Goal: Information Seeking & Learning: Learn about a topic

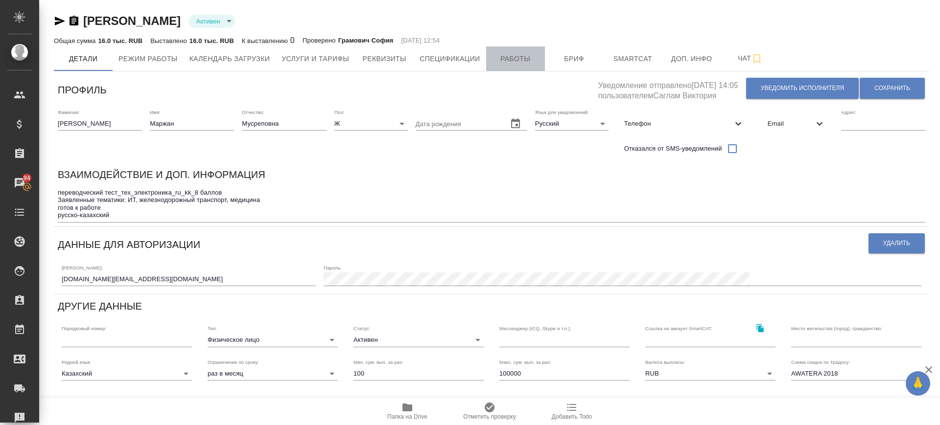
click at [505, 64] on span "Работы" at bounding box center [515, 59] width 47 height 12
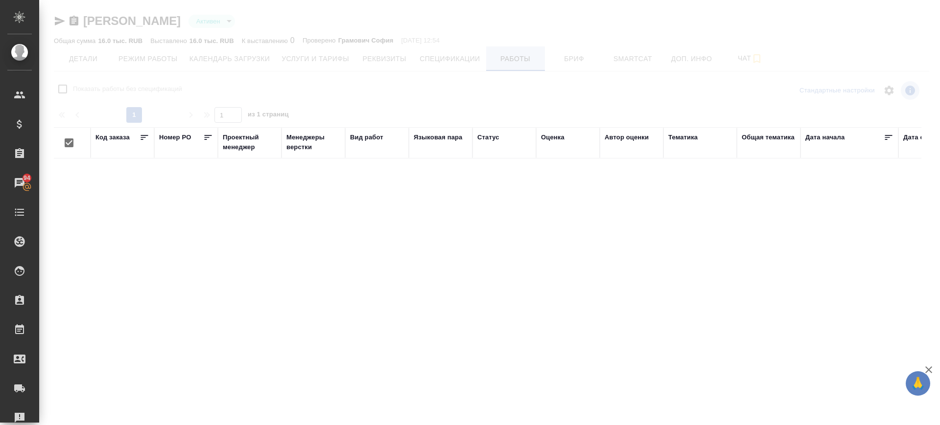
checkbox input "false"
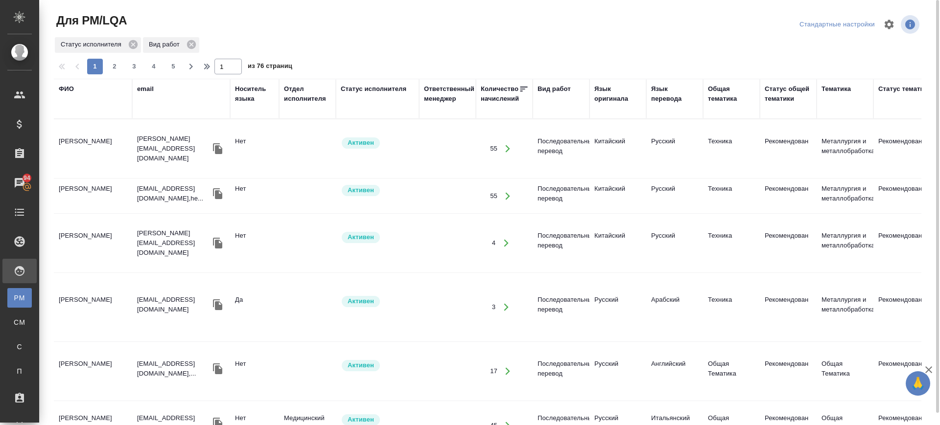
click at [69, 86] on div "ФИО" at bounding box center [66, 89] width 15 height 10
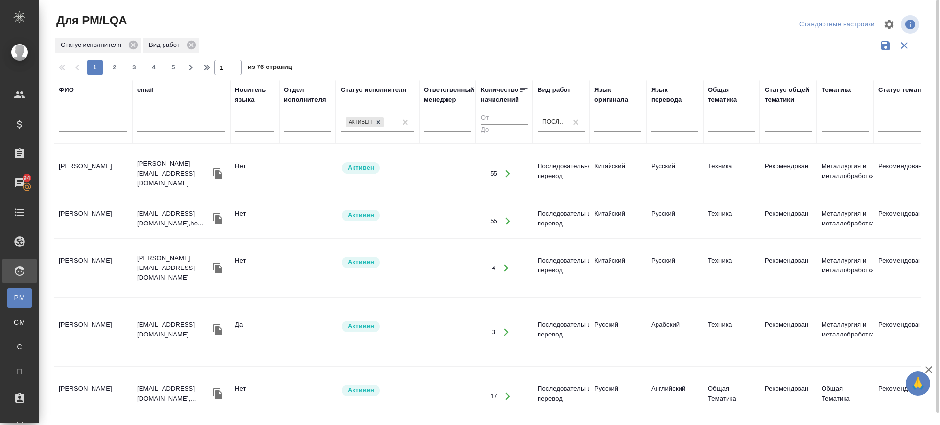
click at [75, 132] on div at bounding box center [93, 127] width 69 height 24
click at [74, 126] on input "text" at bounding box center [93, 125] width 69 height 12
type input "u"
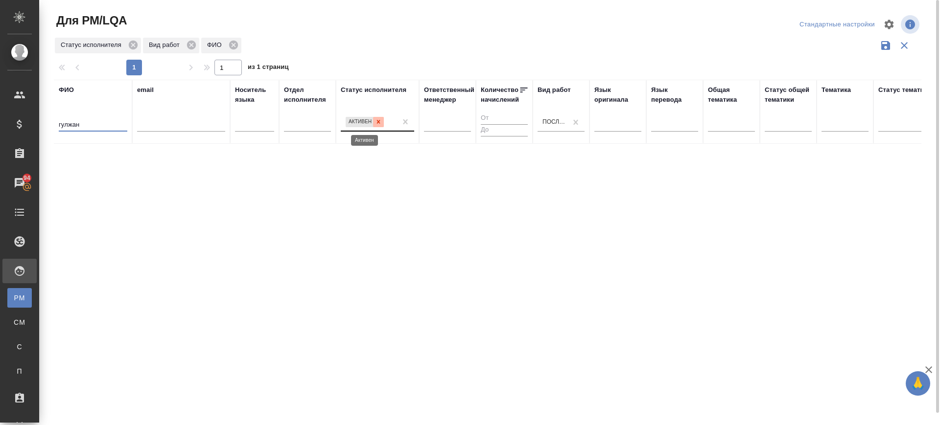
click at [377, 121] on icon at bounding box center [378, 121] width 7 height 7
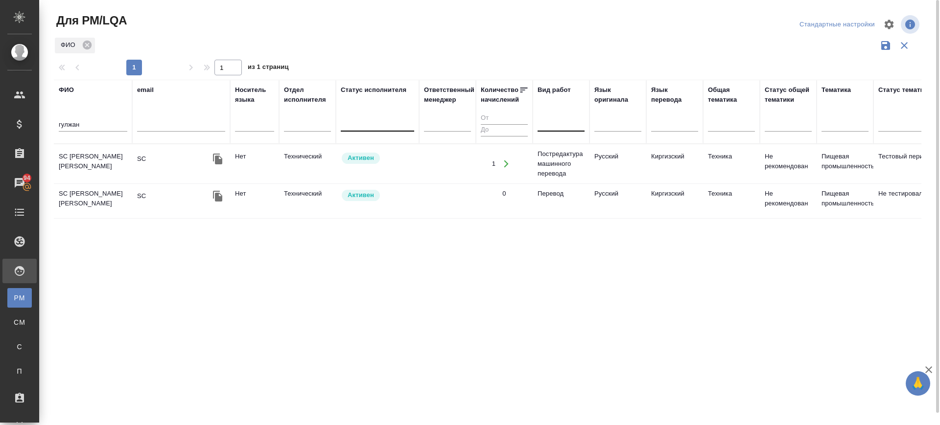
click at [157, 254] on div "ФИО гулжан email Носитель языка Отдел исполнителя Статус исполнителя Ответствен…" at bounding box center [487, 256] width 867 height 352
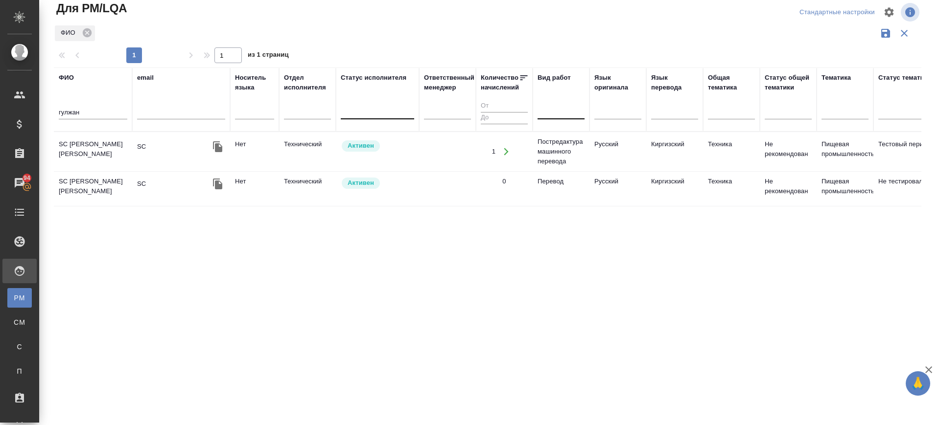
click at [91, 186] on td "SC Алтымышбаева Гулжан" at bounding box center [93, 189] width 78 height 34
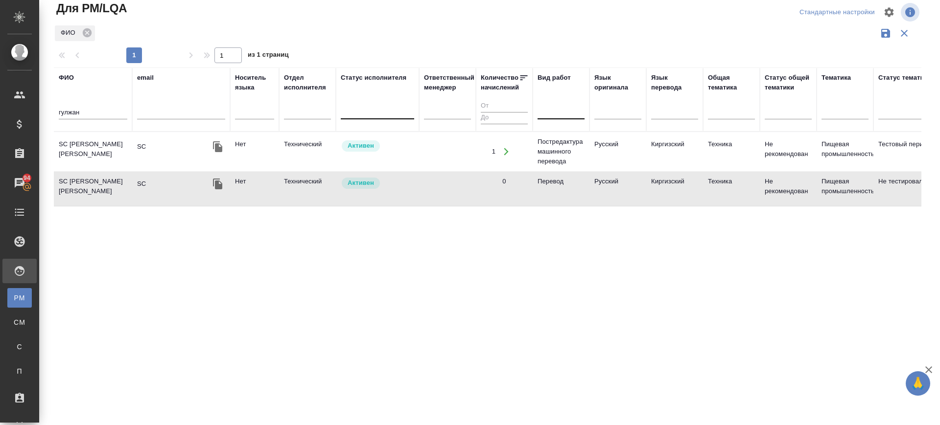
click at [139, 287] on div "ФИО гулжан email Носитель языка Отдел исполнителя Статус исполнителя Ответствен…" at bounding box center [487, 244] width 867 height 352
click at [95, 111] on input "гулжан" at bounding box center [93, 113] width 69 height 12
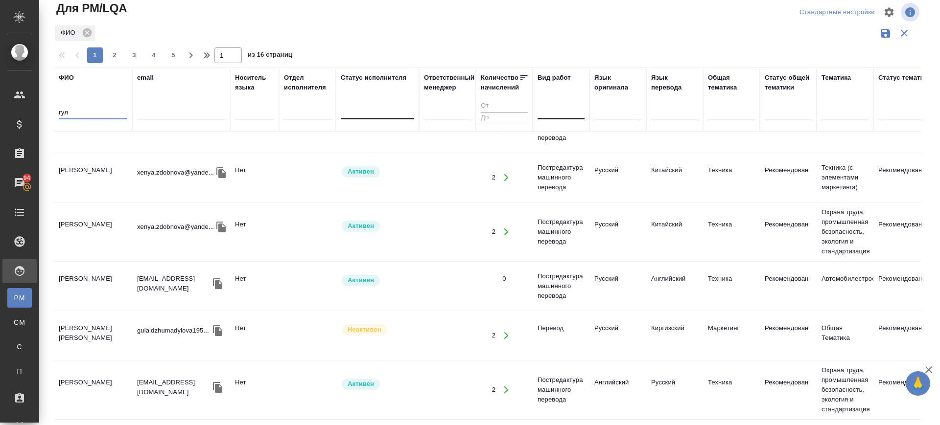
scroll to position [925, 0]
type input "гул"
click at [113, 49] on button "2" at bounding box center [115, 55] width 16 height 16
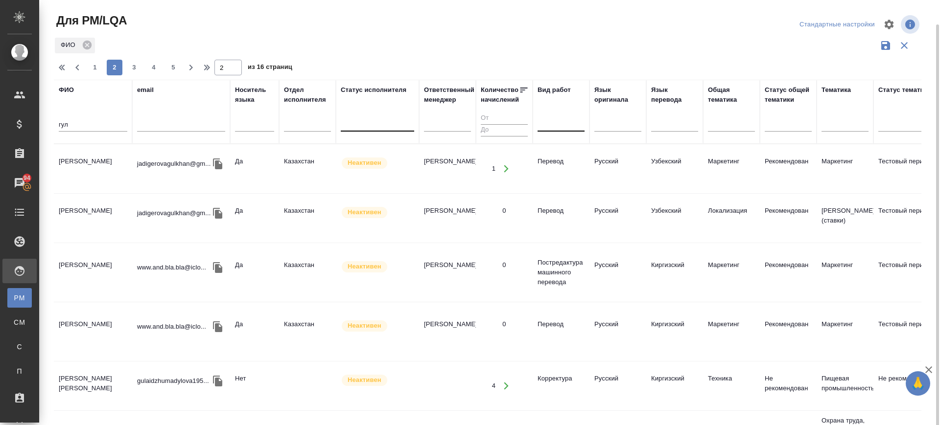
scroll to position [306, 0]
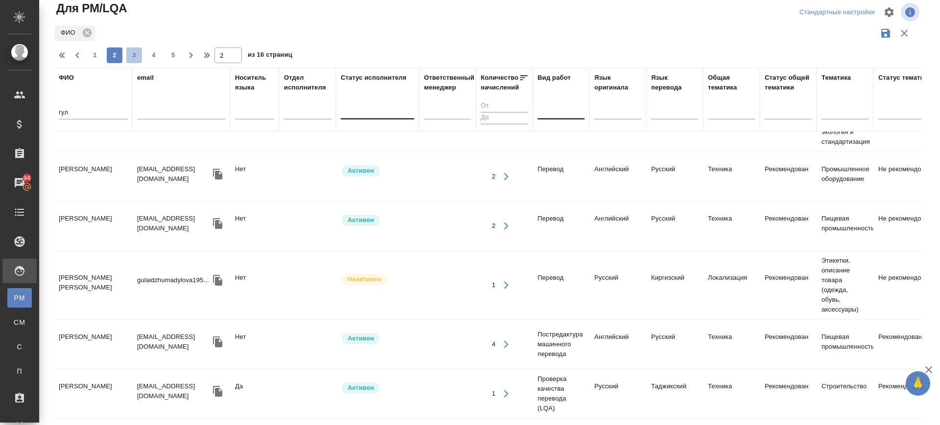
click at [135, 55] on span "3" at bounding box center [134, 55] width 16 height 10
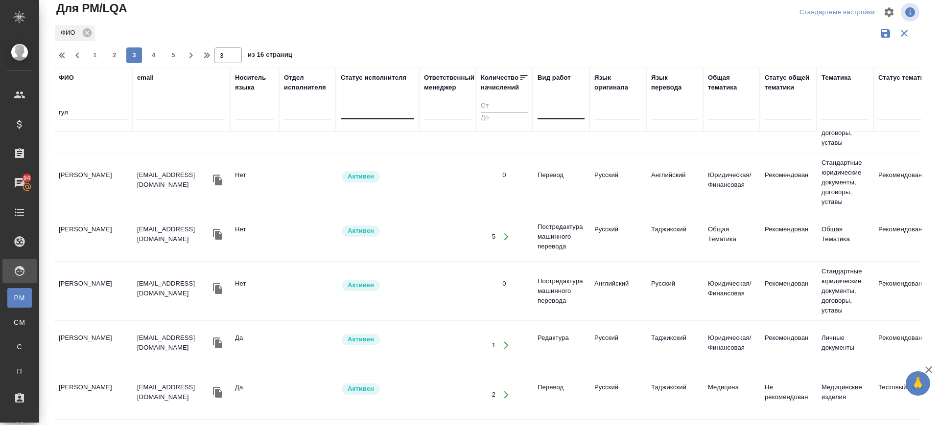
scroll to position [1036, 0]
click at [153, 57] on span "4" at bounding box center [154, 55] width 16 height 10
type input "4"
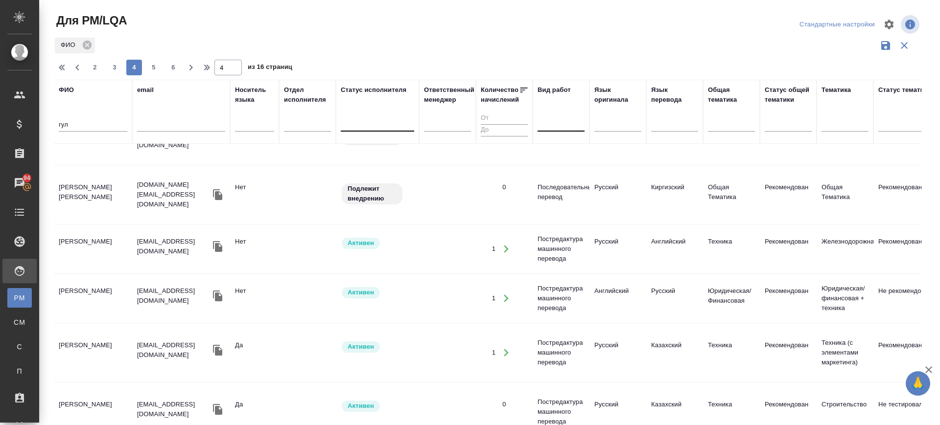
scroll to position [952, 0]
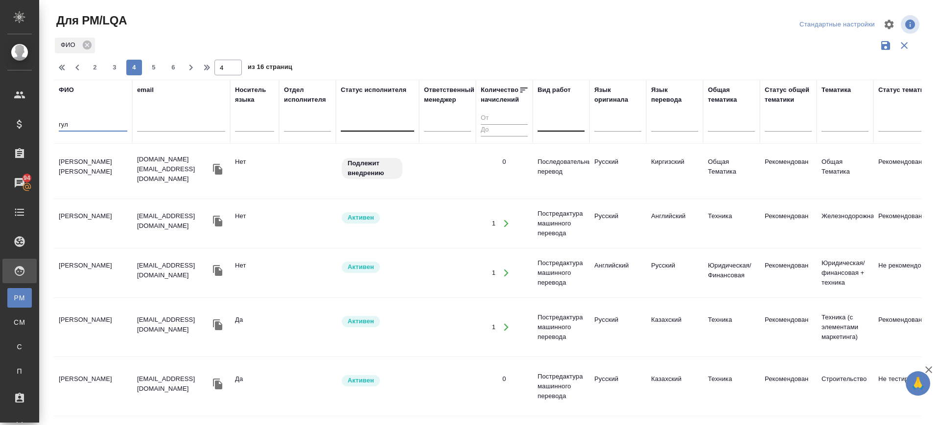
click at [85, 124] on input "гул" at bounding box center [93, 125] width 69 height 12
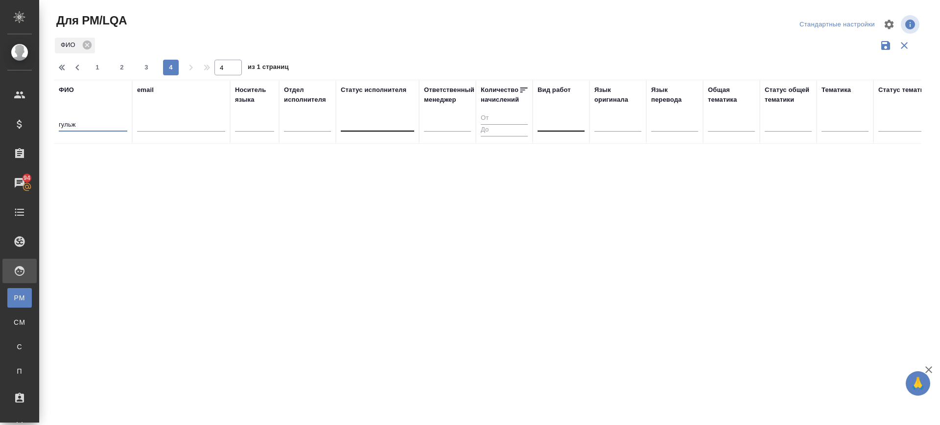
scroll to position [0, 0]
type input "гульш"
type input "1"
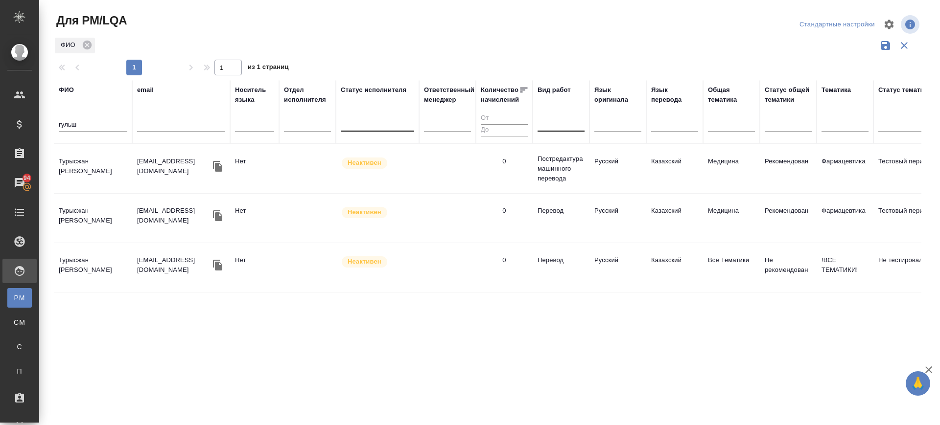
click at [71, 169] on td "Турысжан Гульшат Алибеккызы" at bounding box center [93, 169] width 78 height 34
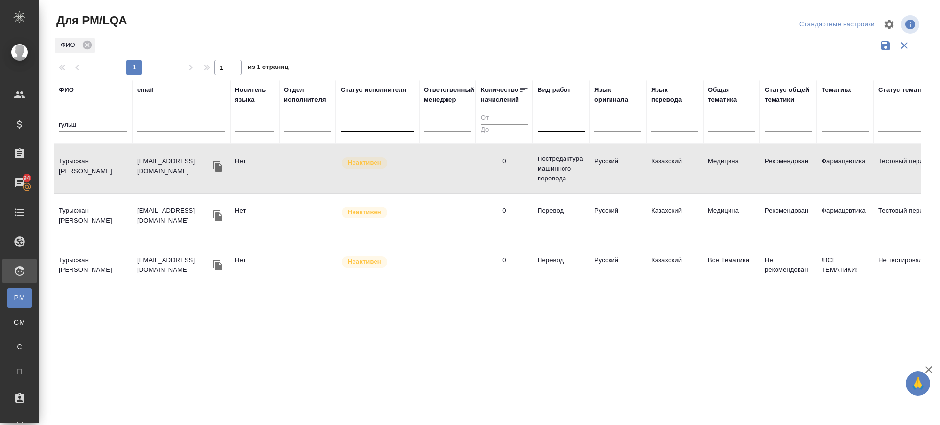
click at [71, 169] on td "Турысжан Гульшат Алибеккызы" at bounding box center [93, 169] width 78 height 34
drag, startPoint x: 89, startPoint y: 114, endPoint x: 84, endPoint y: 135, distance: 22.1
click at [39, 111] on div "Для PM/LQA Стандартные настройки ФИО 1 1 из 1 страниц ФИО гульш email Носитель …" at bounding box center [489, 219] width 900 height 438
drag, startPoint x: 91, startPoint y: 121, endPoint x: 25, endPoint y: 119, distance: 65.6
click at [25, 119] on div ".cls-1 fill:#fff; AWATERA Саглам Виктория v.saglam Клиенты Спецификации Заказы …" at bounding box center [470, 212] width 940 height 425
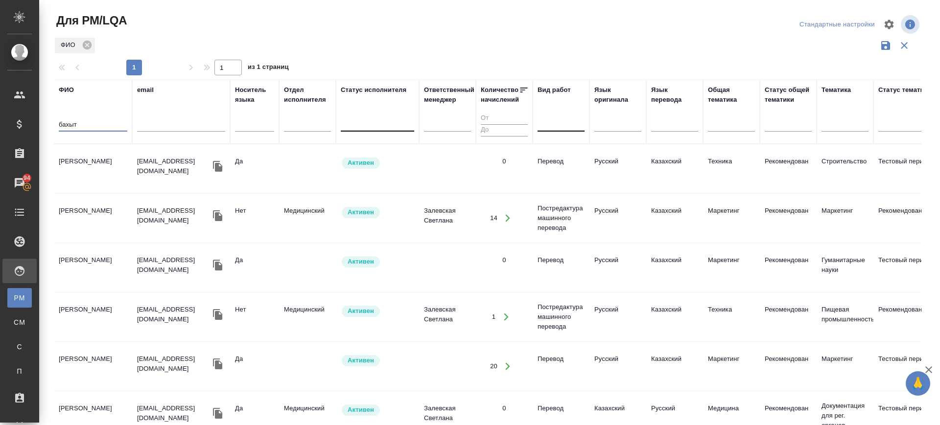
click at [79, 180] on td "Сериков Бахытжан" at bounding box center [93, 169] width 78 height 34
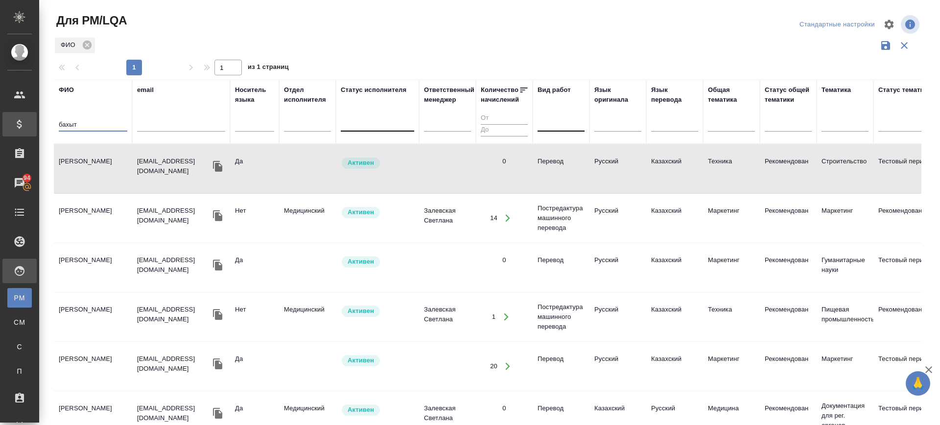
drag, startPoint x: 77, startPoint y: 126, endPoint x: 23, endPoint y: 123, distance: 54.4
click at [23, 122] on div ".cls-1 fill:#fff; AWATERA Саглам Виктория v.saglam Клиенты Спецификации Заказы …" at bounding box center [470, 212] width 940 height 425
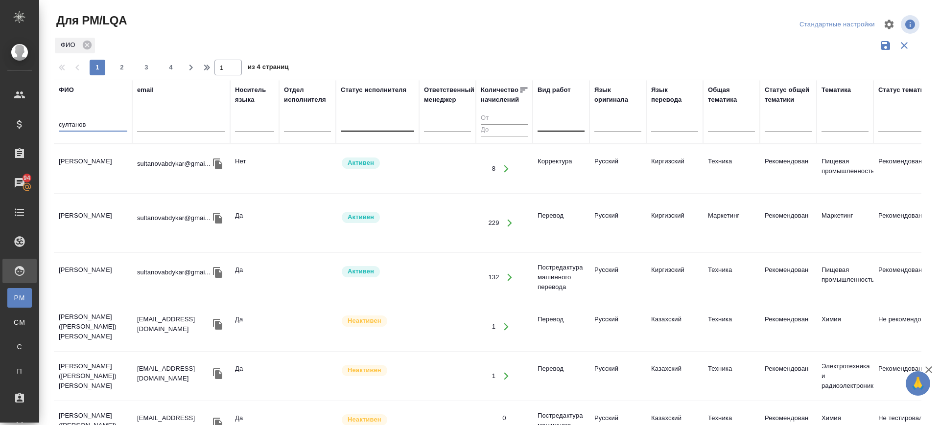
type input "султанов"
click at [83, 172] on td "Султанов Абдыкар Мурзахалилович" at bounding box center [93, 169] width 78 height 34
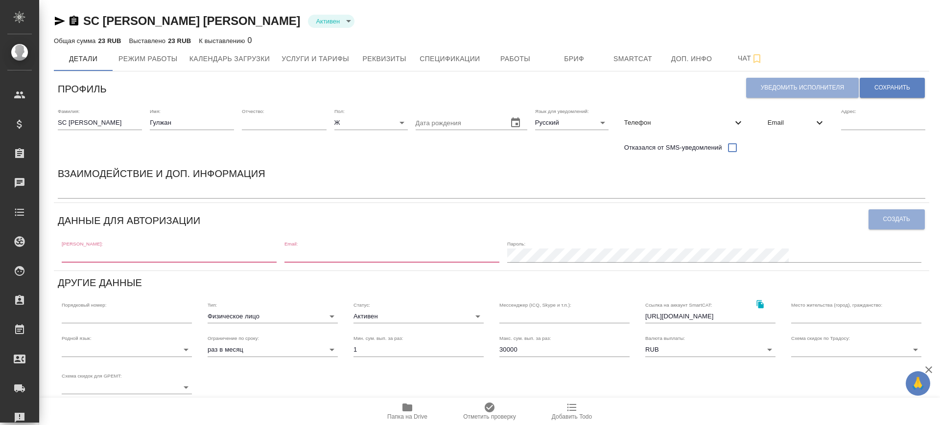
click at [651, 123] on span "Телефон" at bounding box center [678, 123] width 108 height 10
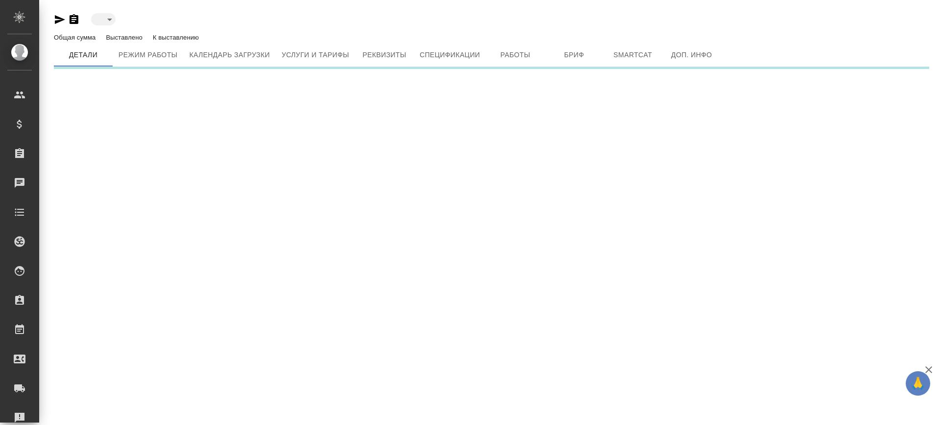
type input "inactive"
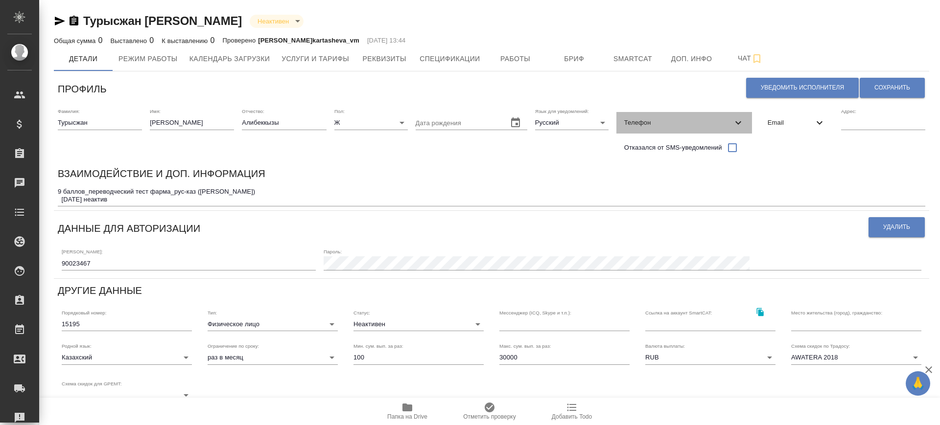
click at [733, 119] on icon at bounding box center [738, 123] width 12 height 12
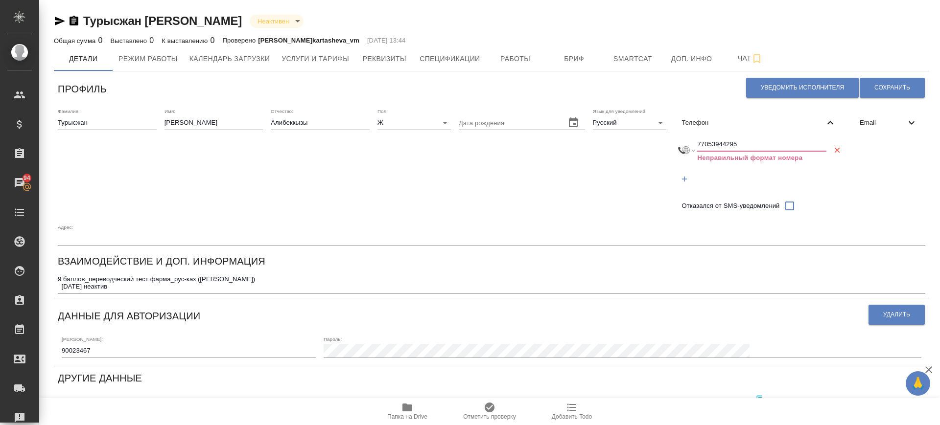
drag, startPoint x: 703, startPoint y: 146, endPoint x: 734, endPoint y: 146, distance: 30.8
click at [734, 146] on input "77053944295" at bounding box center [761, 145] width 129 height 14
drag, startPoint x: 744, startPoint y: 142, endPoint x: 750, endPoint y: 185, distance: 44.0
click at [745, 149] on input "77053944295" at bounding box center [761, 145] width 129 height 14
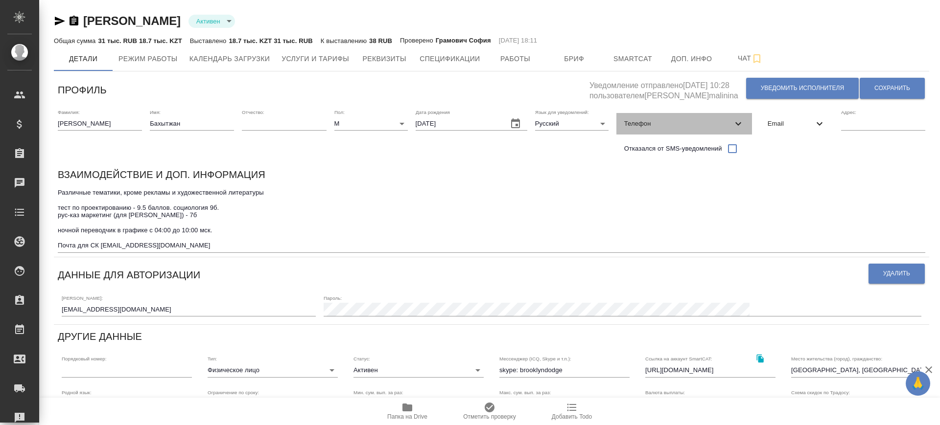
click at [693, 122] on span "Телефон" at bounding box center [678, 124] width 108 height 10
select select "KZ"
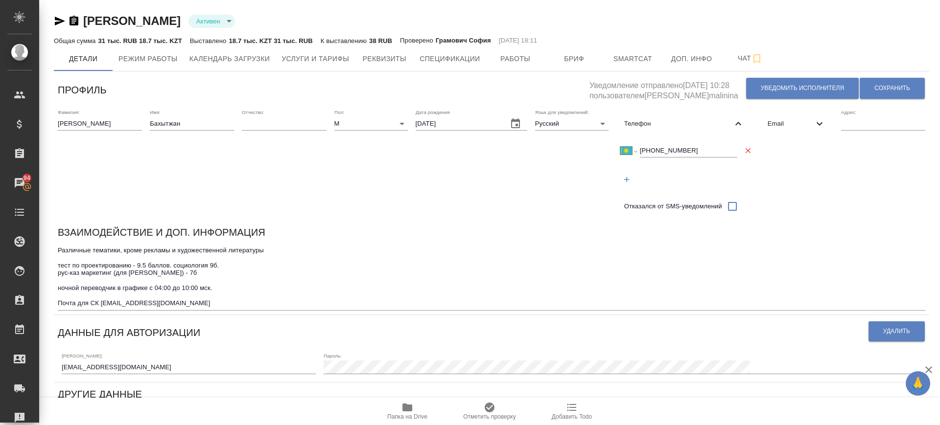
click at [160, 182] on div "Имя: Бахытжан" at bounding box center [192, 163] width 84 height 108
click at [180, 303] on textarea "Различные тематики, кроме рекламы и художественной литературы тест по проектиро…" at bounding box center [491, 277] width 867 height 61
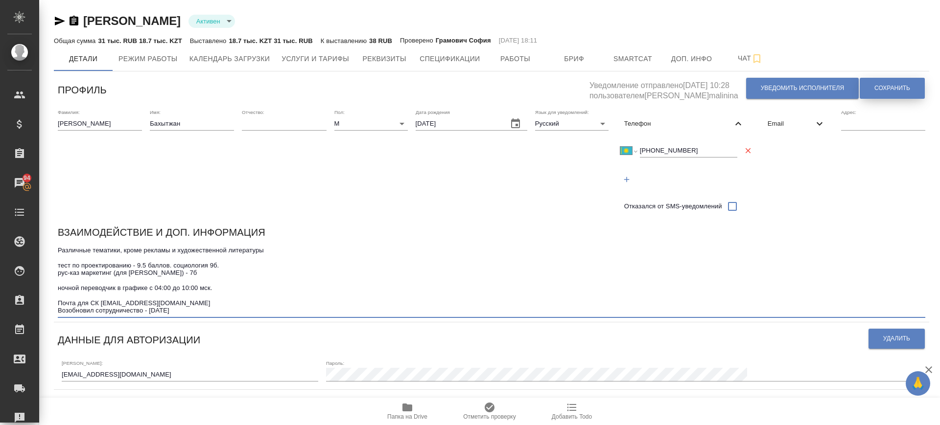
type textarea "Различные тематики, кроме рекламы и художественной литературы тест по проектиро…"
click at [885, 91] on span "Сохранить" at bounding box center [892, 88] width 36 height 8
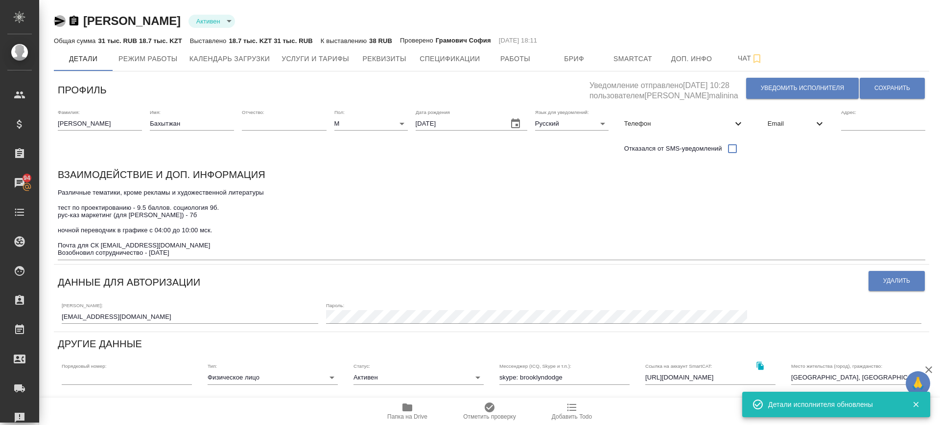
click at [55, 18] on icon "button" at bounding box center [60, 21] width 12 height 12
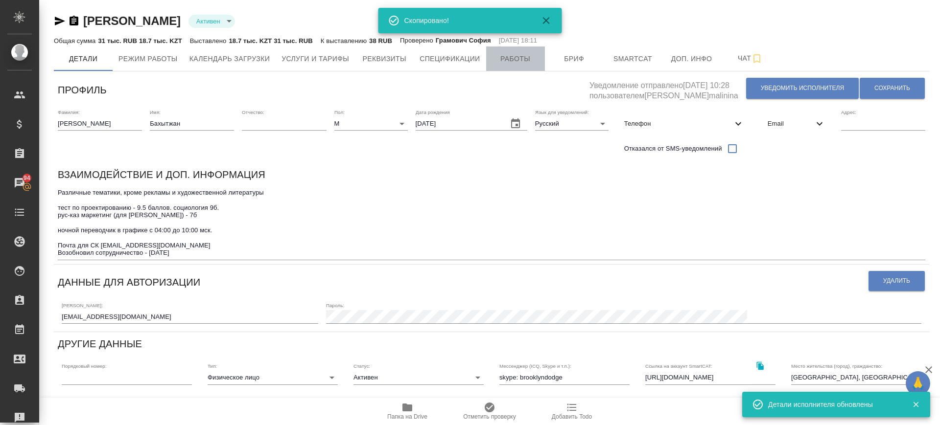
click at [500, 56] on span "Работы" at bounding box center [515, 59] width 47 height 12
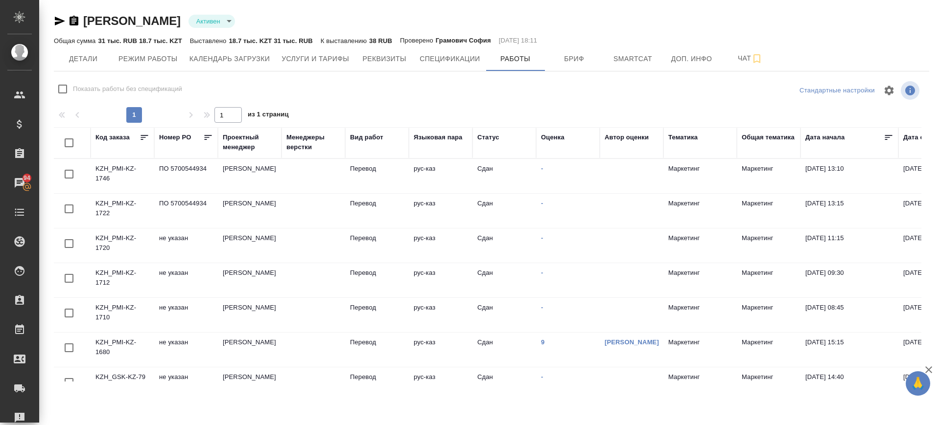
drag, startPoint x: 74, startPoint y: 20, endPoint x: 242, endPoint y: 3, distance: 168.7
click at [75, 20] on icon "button" at bounding box center [73, 21] width 9 height 10
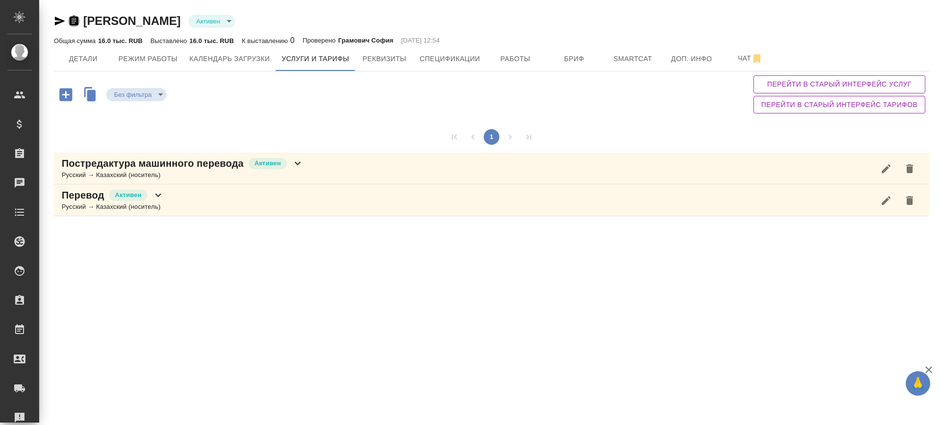
click at [76, 17] on icon "button" at bounding box center [73, 21] width 9 height 10
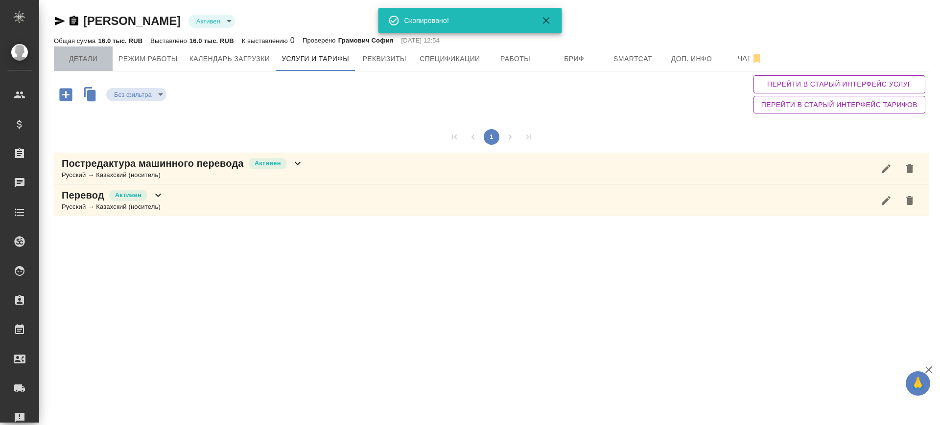
click at [92, 62] on span "Детали" at bounding box center [83, 59] width 47 height 12
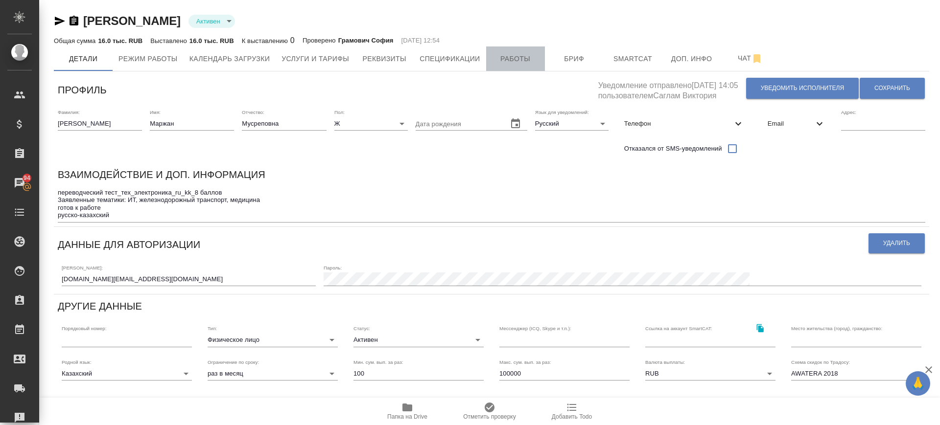
click at [524, 65] on button "Работы" at bounding box center [515, 58] width 59 height 24
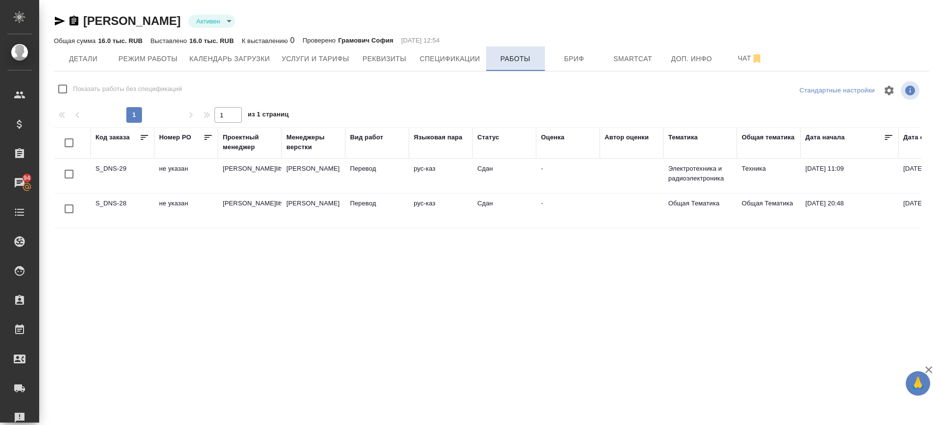
checkbox input "false"
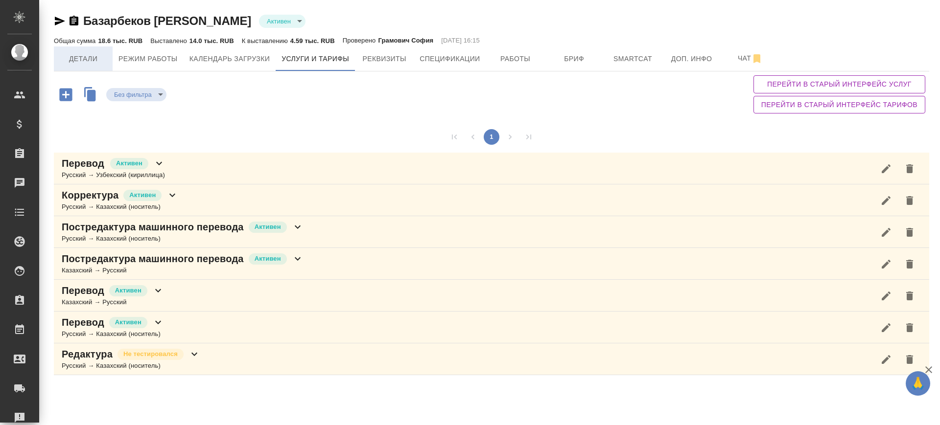
click at [65, 59] on span "Детали" at bounding box center [83, 59] width 47 height 12
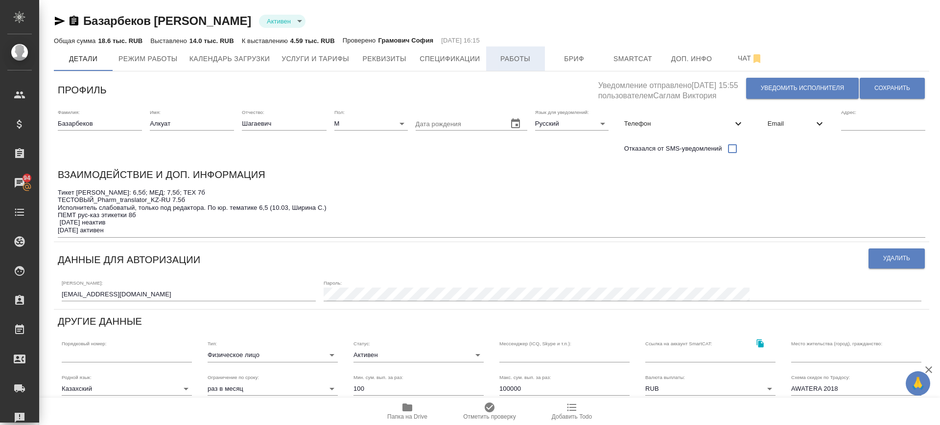
click at [515, 58] on span "Работы" at bounding box center [515, 59] width 47 height 12
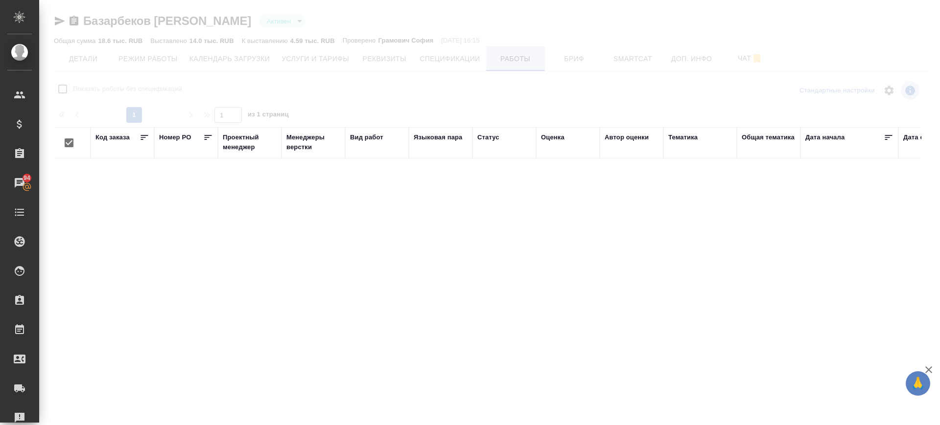
checkbox input "false"
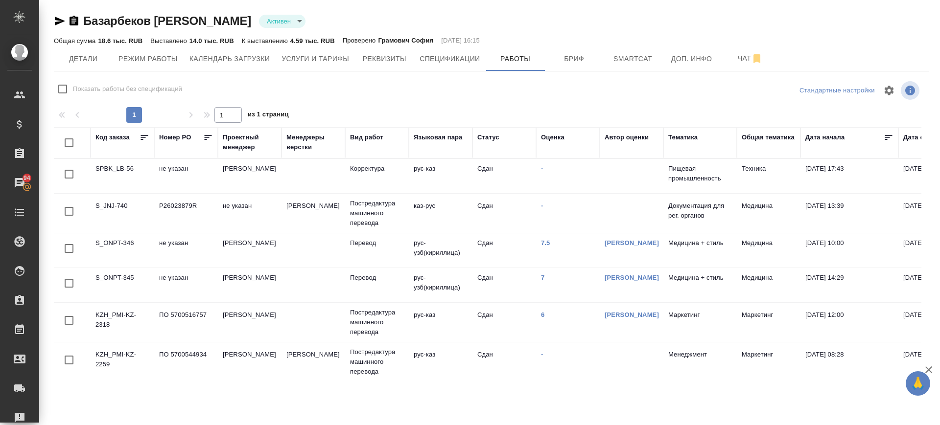
click at [75, 23] on icon "button" at bounding box center [73, 21] width 9 height 10
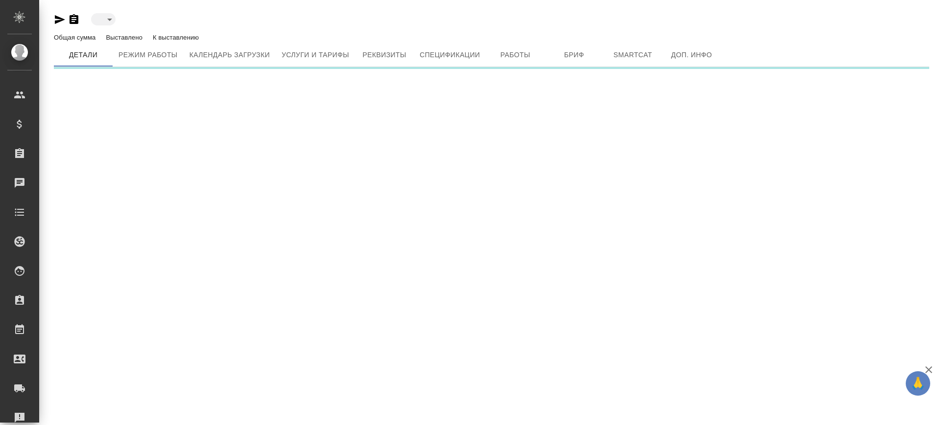
type input "active"
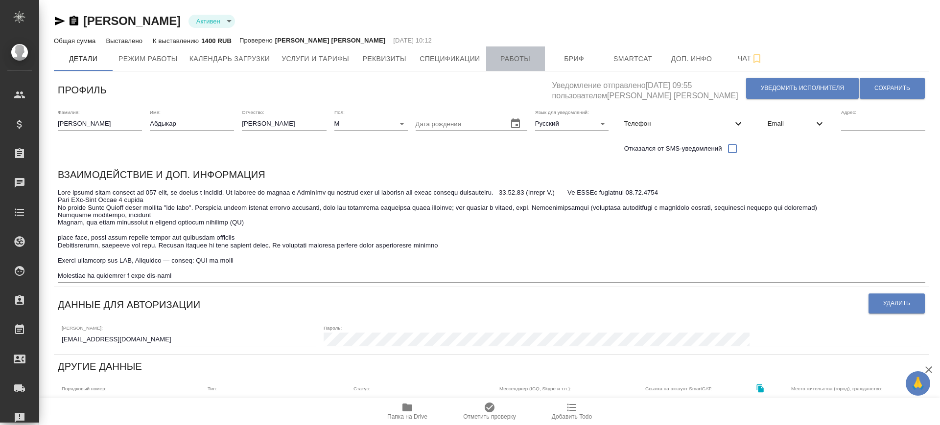
click at [528, 56] on span "Работы" at bounding box center [515, 59] width 47 height 12
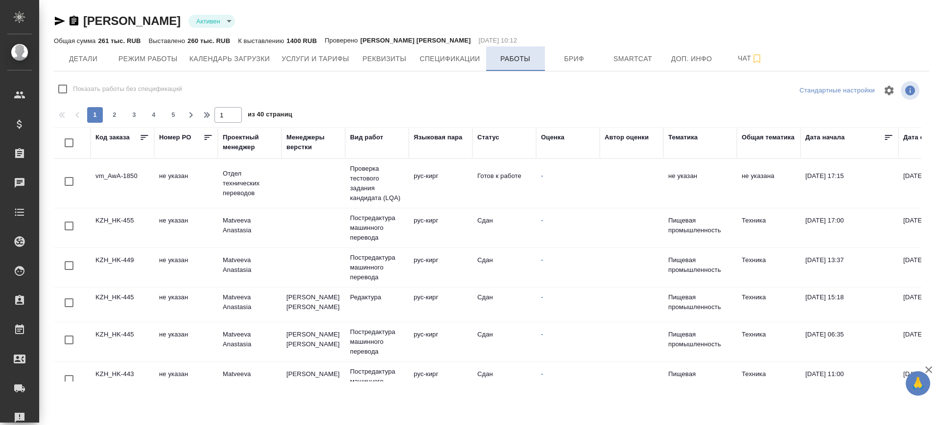
checkbox input "false"
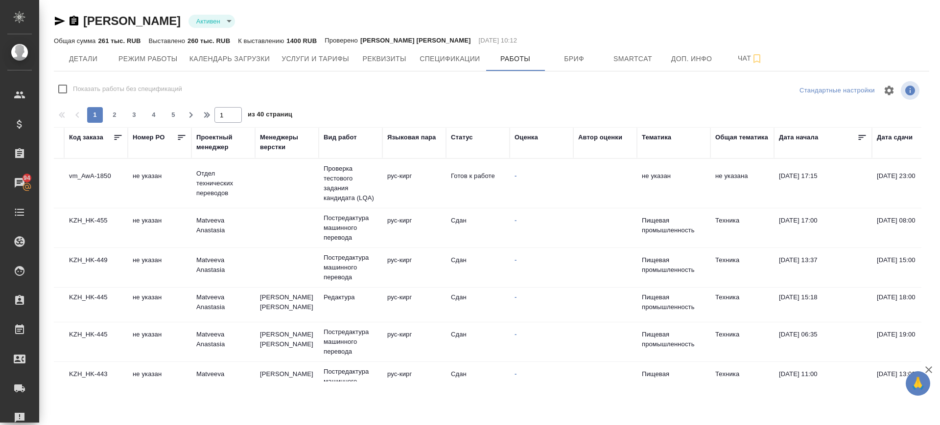
scroll to position [0, 25]
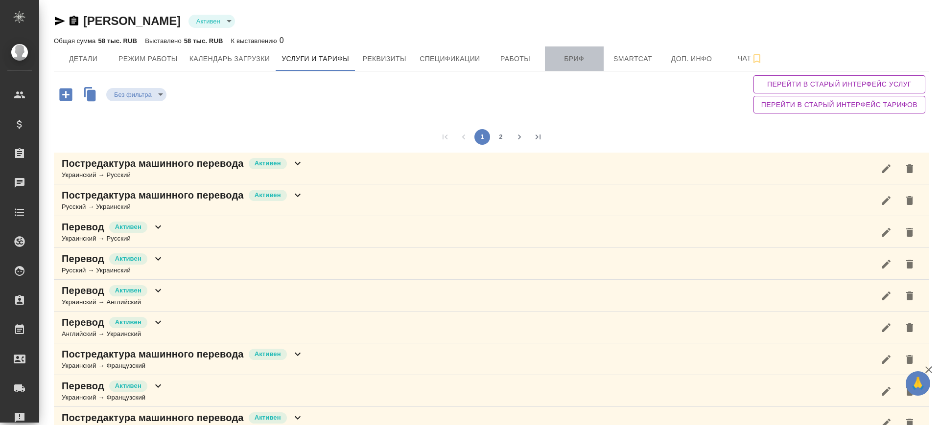
click at [586, 53] on span "Бриф" at bounding box center [574, 59] width 47 height 12
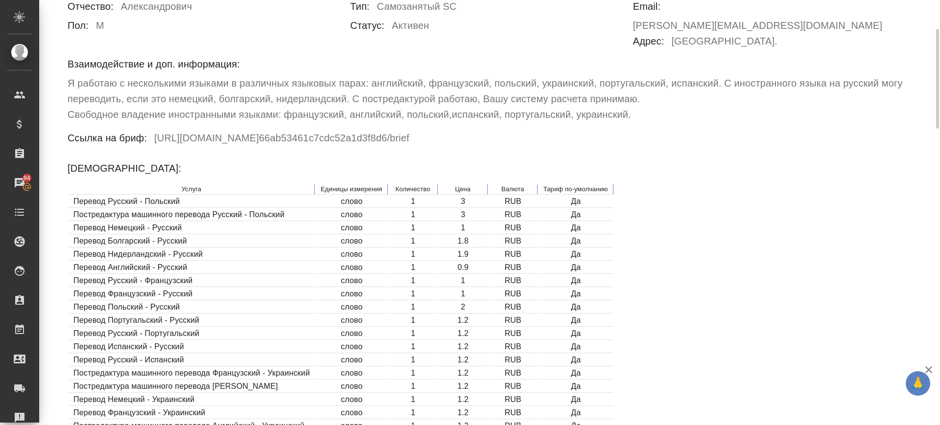
scroll to position [184, 0]
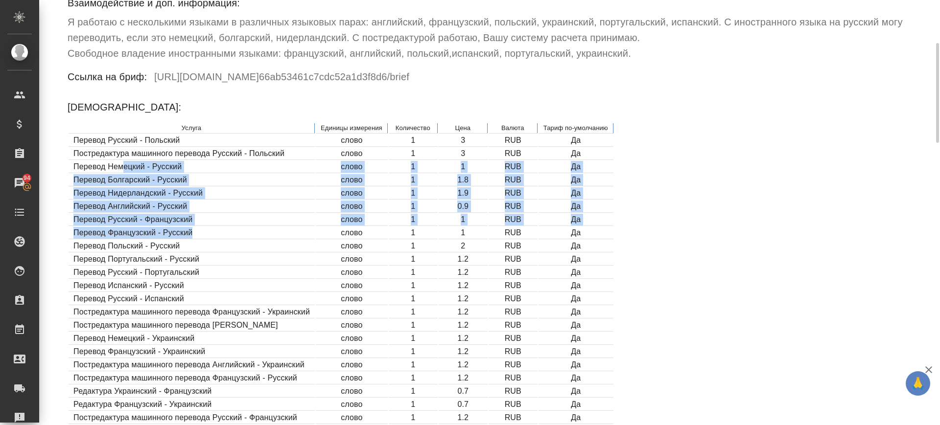
drag, startPoint x: 124, startPoint y: 148, endPoint x: 193, endPoint y: 214, distance: 95.5
click at [193, 214] on table "Услуга Единицы измерения Количество Цена Валюта Тариф по-умолчанию Перевод Русс…" at bounding box center [341, 359] width 547 height 475
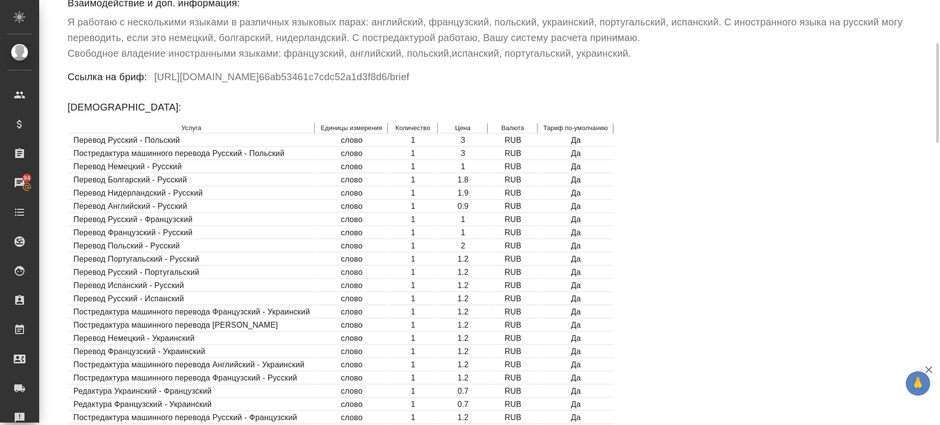
click at [181, 280] on td "Перевод Испанский - Русский" at bounding box center [192, 286] width 246 height 12
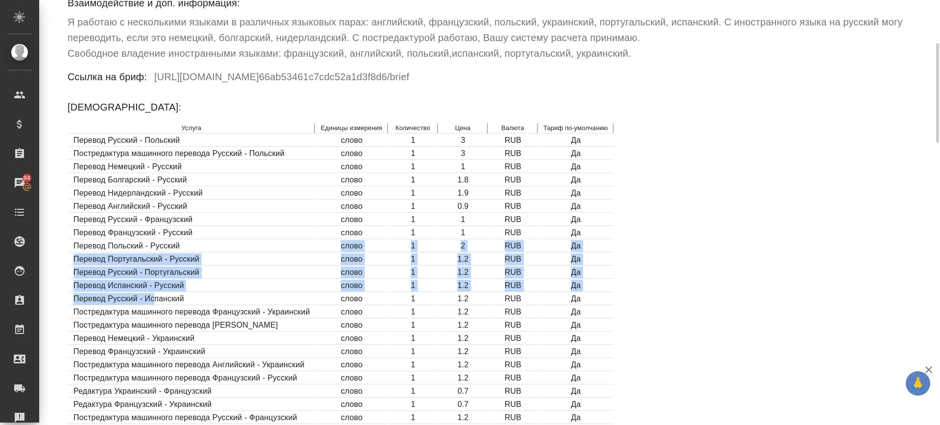
drag, startPoint x: 206, startPoint y: 233, endPoint x: 155, endPoint y: 283, distance: 71.6
click at [155, 283] on table "Услуга Единицы измерения Количество Цена Валюта Тариф по-умолчанию Перевод Русс…" at bounding box center [341, 359] width 547 height 475
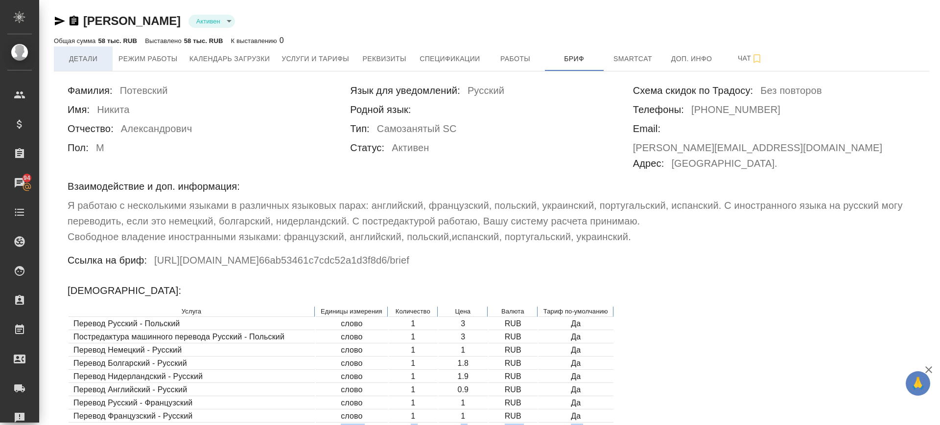
click at [59, 21] on icon "button" at bounding box center [60, 21] width 12 height 12
copy table "Перевод Польский - Русский слово 1 2 RUB Да Перевод Португальский - Русский сло…"
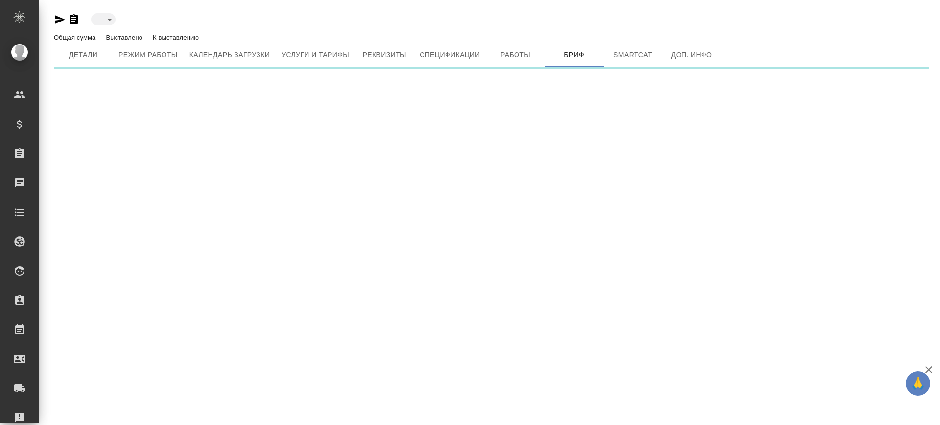
type input "toBeImplemented"
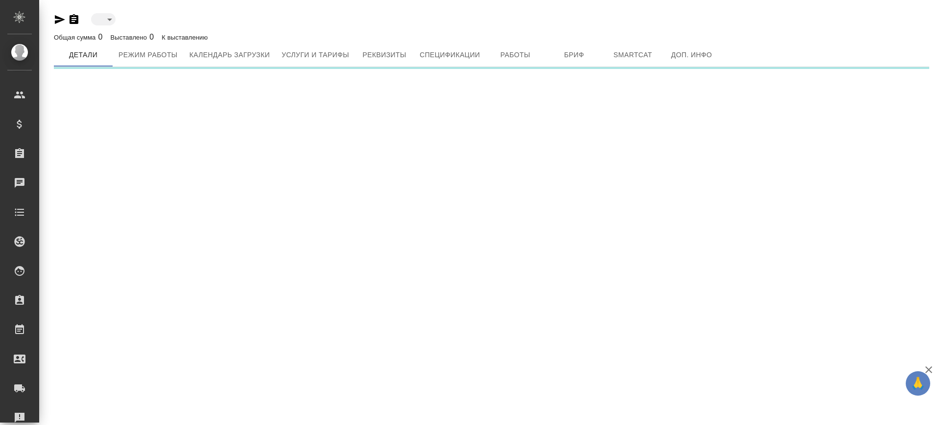
type input "toBeImplemented"
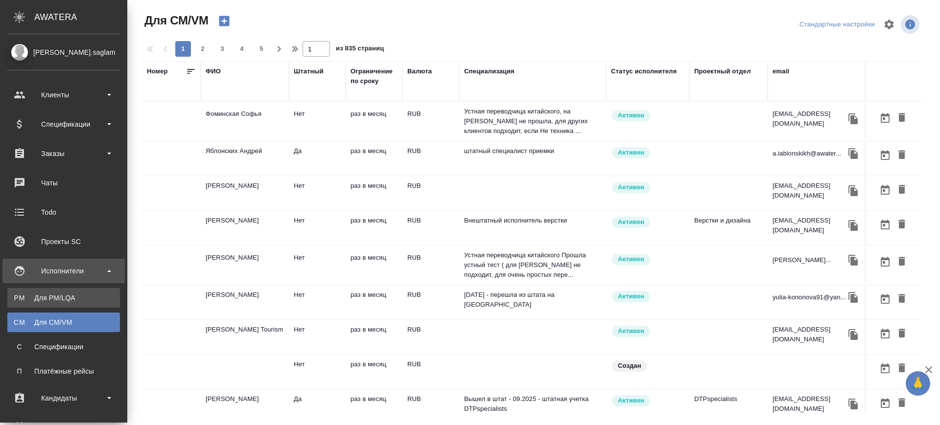
click at [30, 300] on div "Для PM/LQA" at bounding box center [63, 298] width 103 height 10
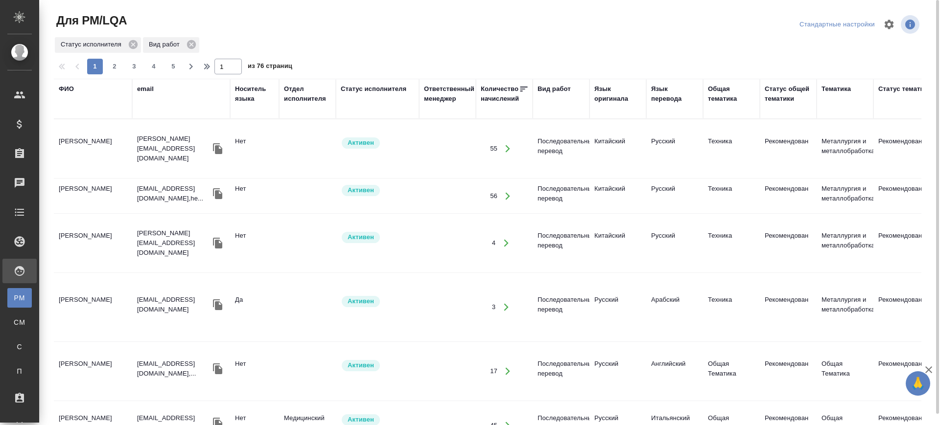
click at [609, 88] on div "Язык оригинала" at bounding box center [617, 94] width 47 height 20
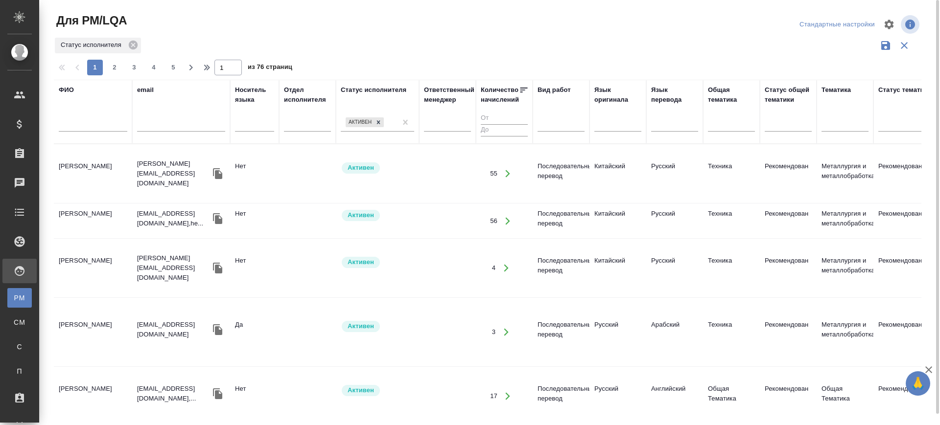
click at [629, 125] on div at bounding box center [617, 122] width 47 height 14
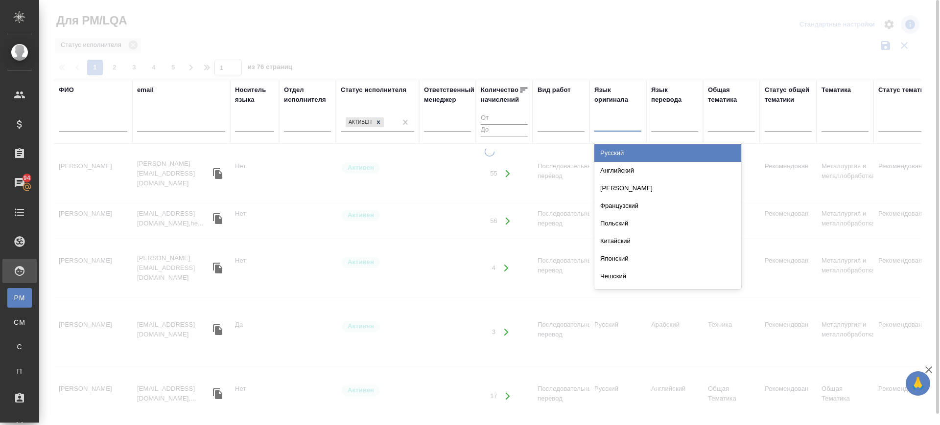
click at [625, 144] on div "Русский" at bounding box center [667, 153] width 147 height 18
click at [664, 124] on div at bounding box center [674, 122] width 47 height 14
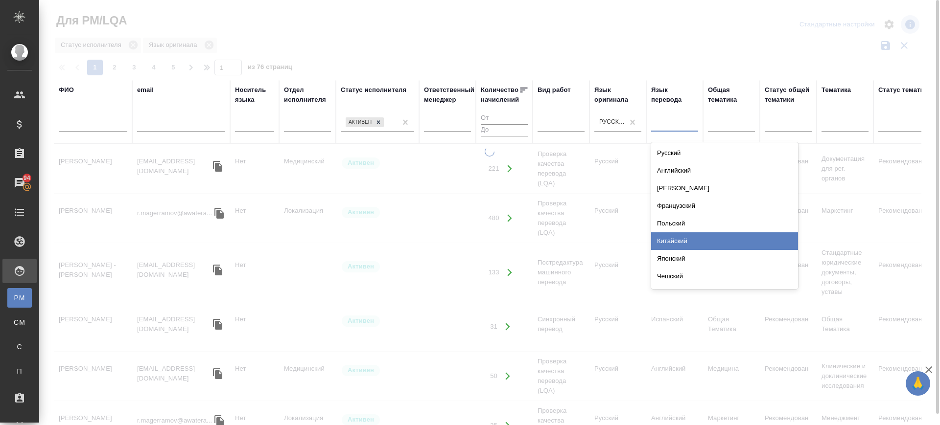
click at [685, 241] on div "Китайский" at bounding box center [724, 241] width 147 height 18
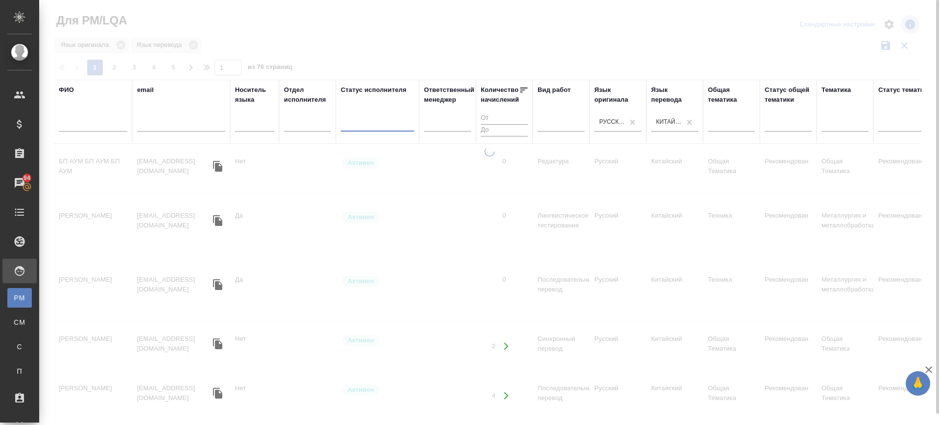
click at [380, 121] on div at bounding box center [377, 122] width 73 height 14
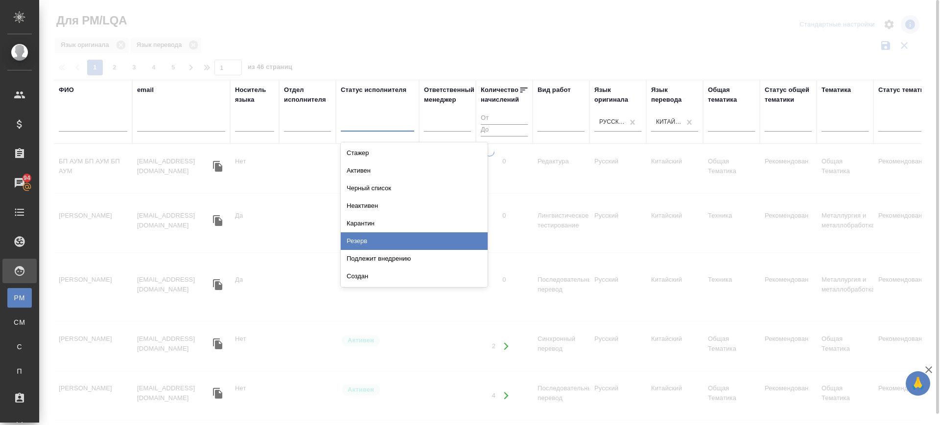
click at [406, 259] on div "Подлежит внедрению" at bounding box center [414, 259] width 147 height 18
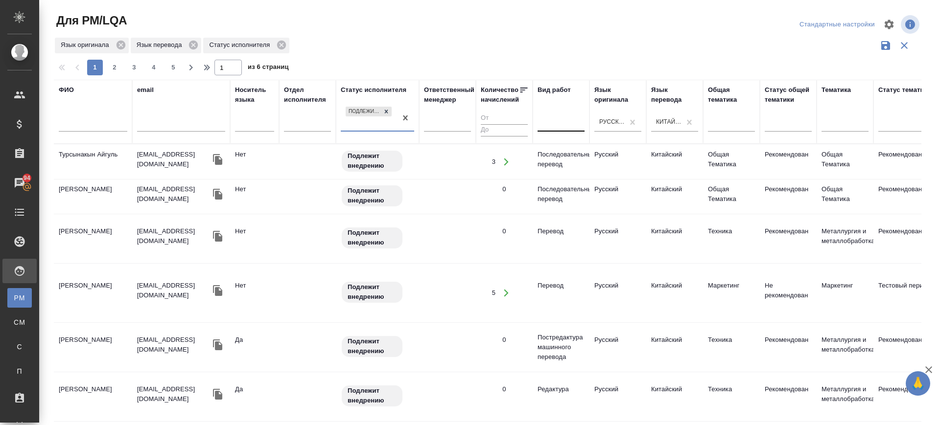
click at [555, 122] on div at bounding box center [560, 122] width 47 height 14
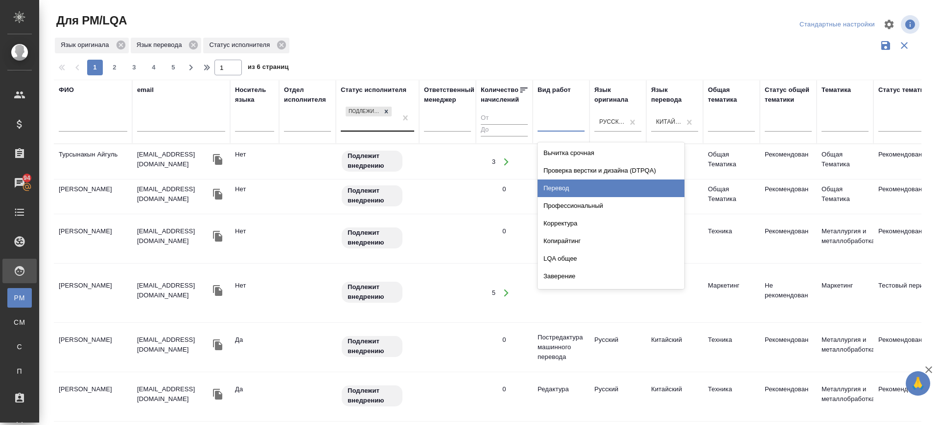
click at [571, 184] on div "Перевод" at bounding box center [610, 189] width 147 height 18
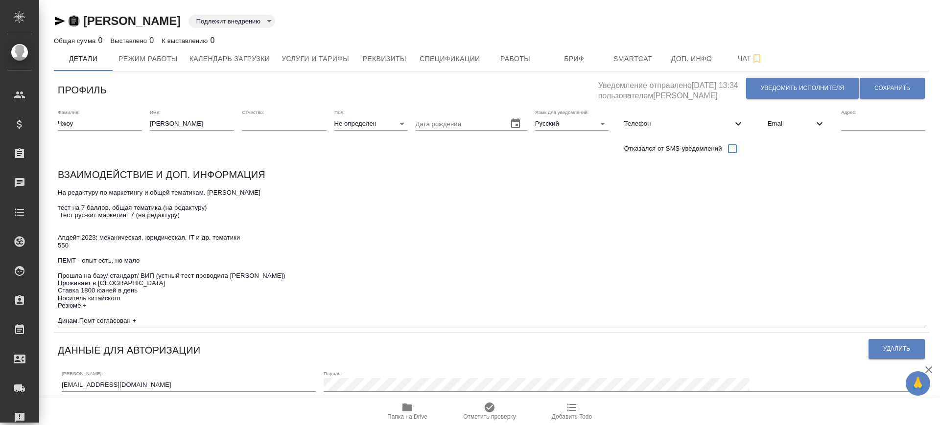
click at [71, 19] on icon "button" at bounding box center [73, 21] width 9 height 10
click at [124, 314] on textarea "На редактуру по маркетингу и общей тематикам. [PERSON_NAME] тест на 7 баллов, о…" at bounding box center [491, 257] width 867 height 136
drag, startPoint x: 58, startPoint y: 208, endPoint x: 199, endPoint y: 216, distance: 141.2
click at [199, 216] on textarea "На редактуру по маркетингу и общей тематикам. [PERSON_NAME] тест на 7 баллов, о…" at bounding box center [491, 257] width 867 height 136
click at [338, 60] on span "Услуги и тарифы" at bounding box center [315, 59] width 68 height 12
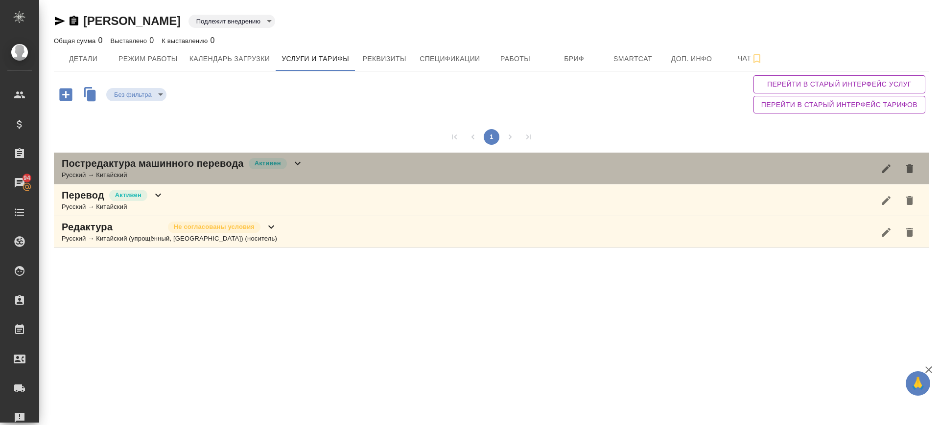
click at [368, 163] on div "Постредактура машинного перевода Активен Русский → Китайский" at bounding box center [491, 169] width 875 height 32
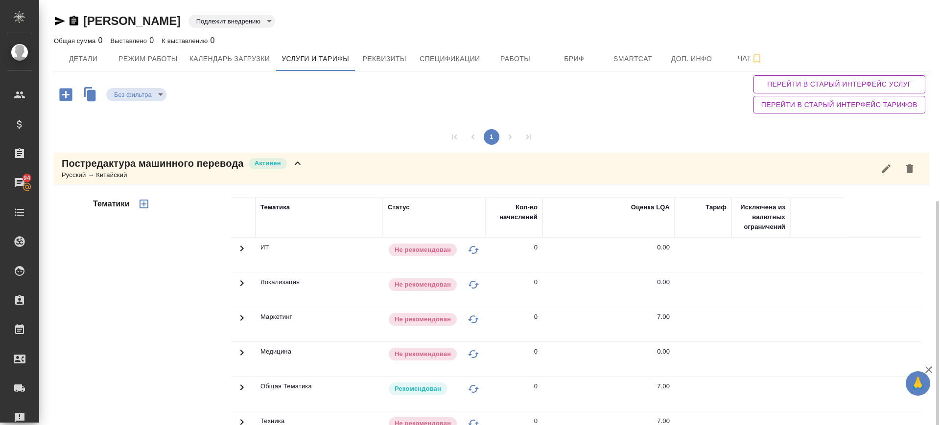
scroll to position [236, 0]
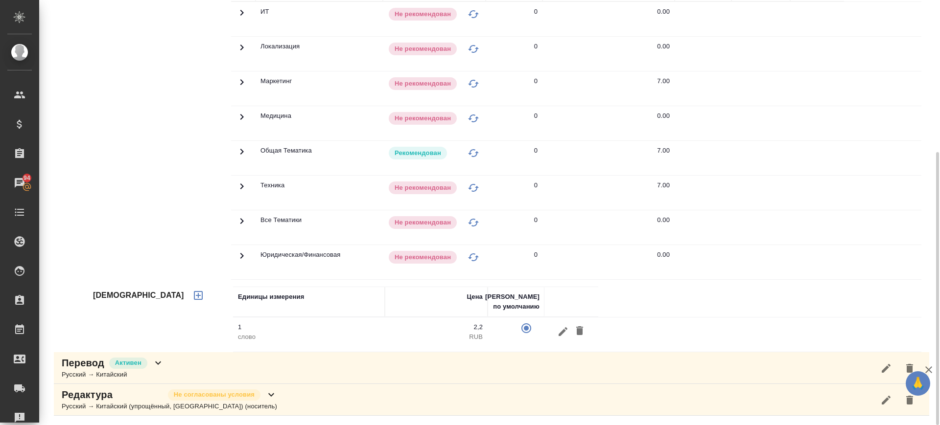
click at [245, 363] on div "Перевод Активен Русский → Китайский" at bounding box center [491, 368] width 875 height 32
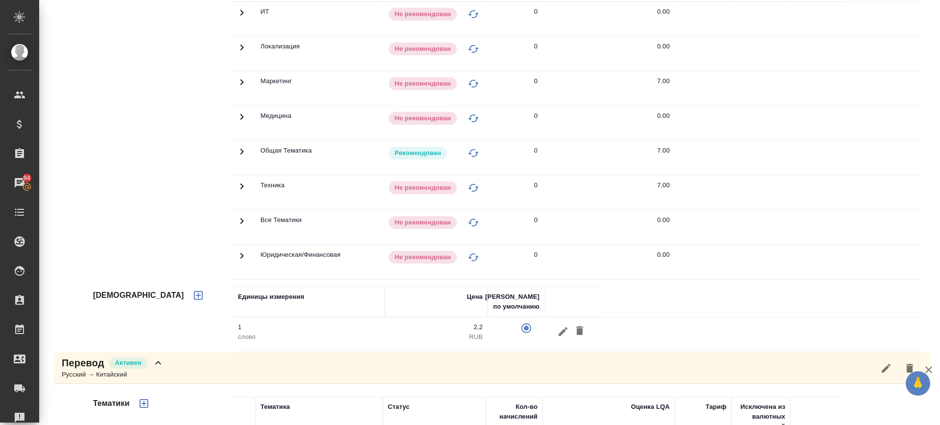
scroll to position [640, 0]
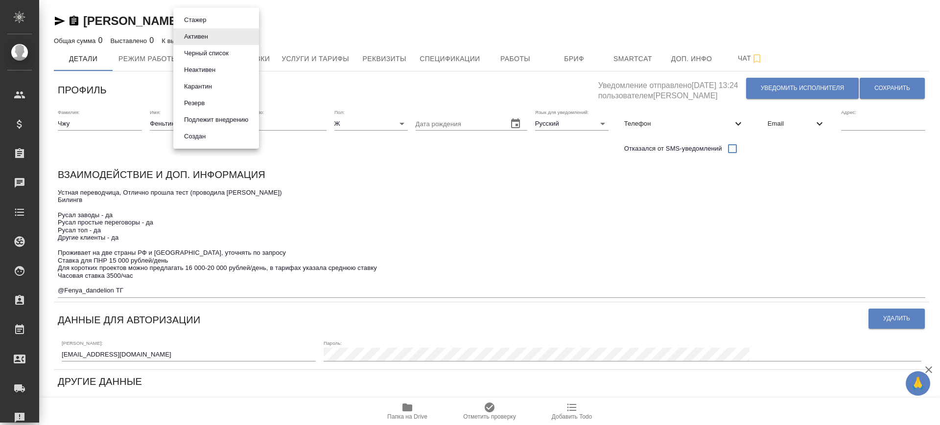
click at [183, 26] on body "🙏 .cls-1 fill:#fff; AWATERA [PERSON_NAME].saglam Клиенты Спецификации Заказы Ча…" at bounding box center [470, 212] width 940 height 425
click at [215, 115] on button "Подлежит внедрению" at bounding box center [216, 120] width 70 height 11
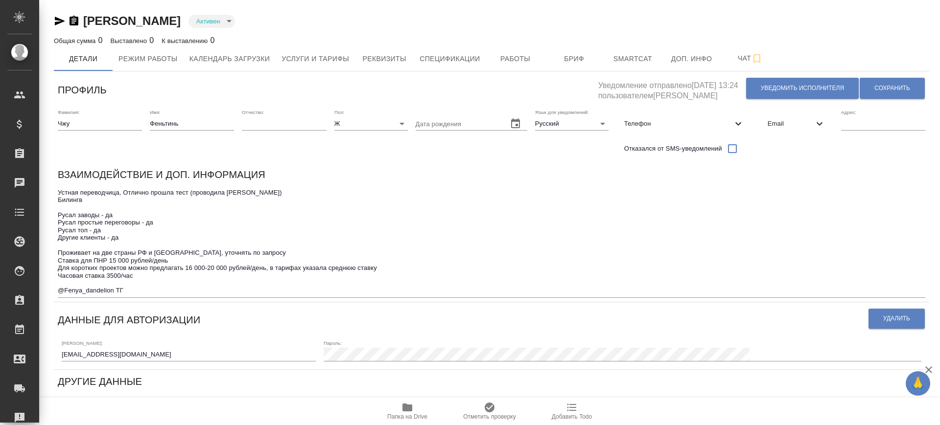
type input "toBeImplemented"
click at [74, 22] on icon "button" at bounding box center [74, 21] width 12 height 12
click at [591, 61] on span "Бриф" at bounding box center [574, 59] width 47 height 12
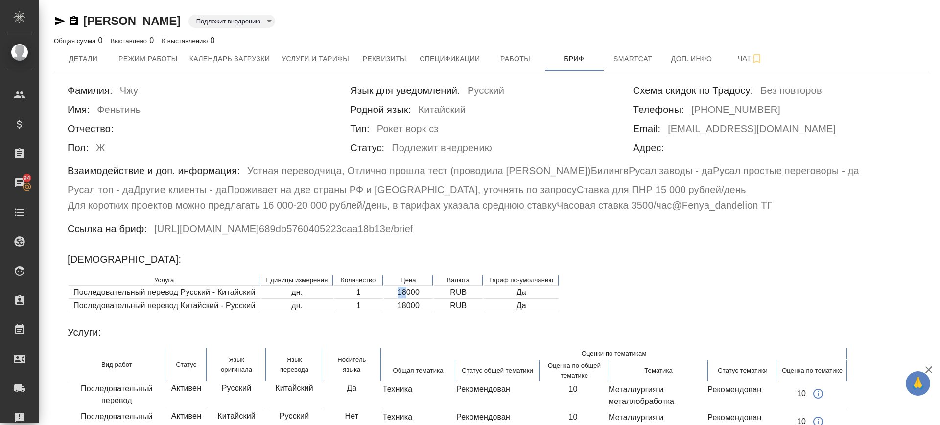
drag, startPoint x: 398, startPoint y: 295, endPoint x: 408, endPoint y: 295, distance: 10.3
click at [408, 295] on td "18000" at bounding box center [408, 293] width 49 height 12
click at [494, 315] on div "Фамилия: Чжу Имя: Феньтинь Отчество: Пол: Ж Язык для уведомлений: Русский Родно…" at bounding box center [491, 260] width 875 height 378
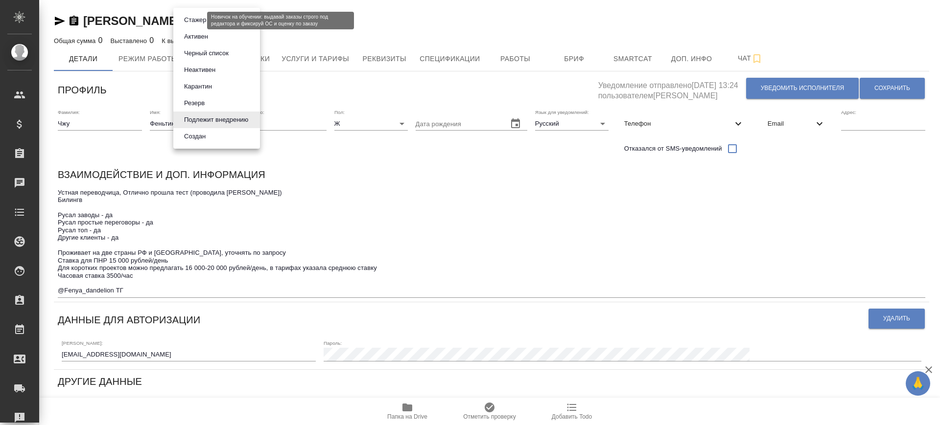
click at [190, 21] on body "🙏 .cls-1 fill:#fff; AWATERA Саглам Виктория v.saglam Клиенты Спецификации Заказ…" at bounding box center [470, 212] width 940 height 425
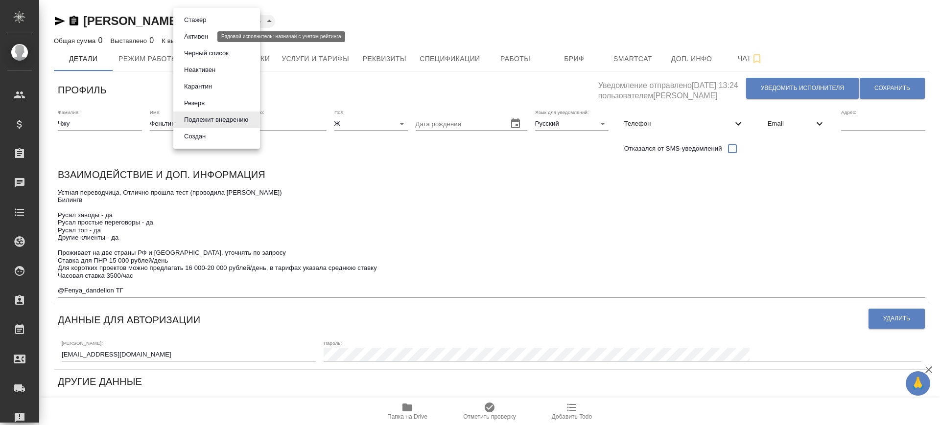
click at [201, 38] on button "Активен" at bounding box center [196, 36] width 30 height 11
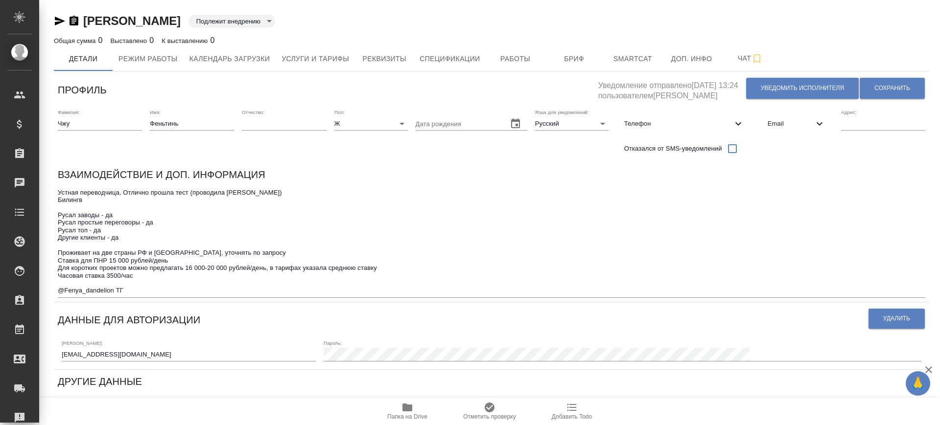
type input "active"
click at [883, 88] on span "Сохранить" at bounding box center [892, 88] width 36 height 8
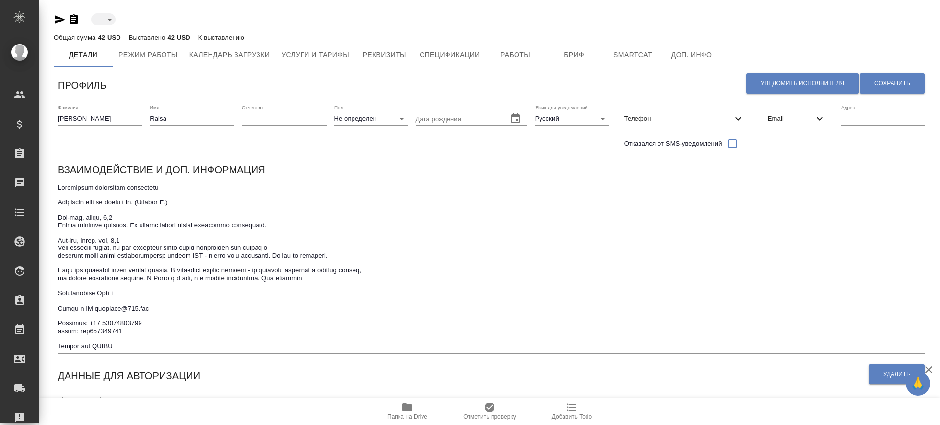
type input "toBeImplemented"
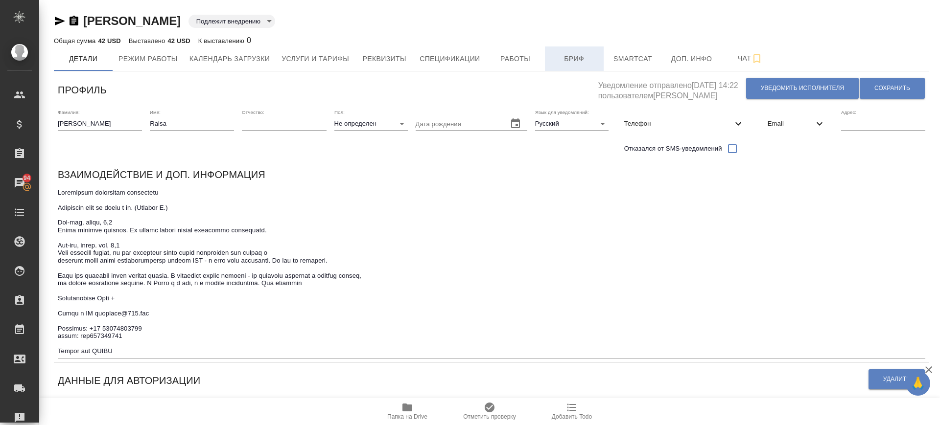
click at [569, 64] on span "Бриф" at bounding box center [574, 59] width 47 height 12
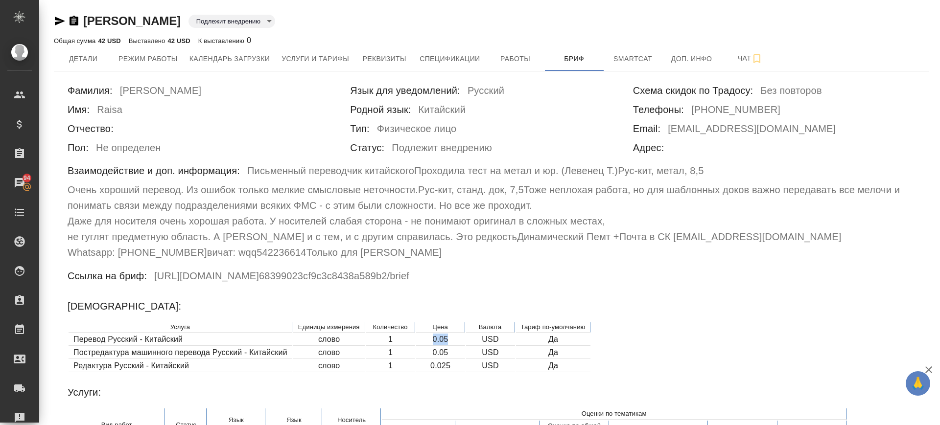
drag, startPoint x: 433, startPoint y: 340, endPoint x: 453, endPoint y: 338, distance: 20.6
click at [453, 338] on td "0.05" at bounding box center [440, 340] width 49 height 12
copy td "0.05"
click at [69, 19] on icon "button" at bounding box center [73, 21] width 9 height 10
copy td "0.05"
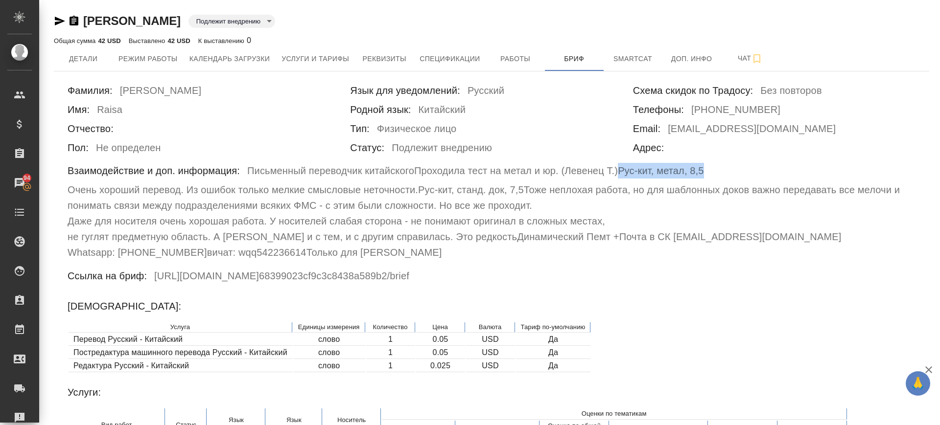
drag, startPoint x: 620, startPoint y: 171, endPoint x: 716, endPoint y: 162, distance: 96.8
click at [716, 163] on div "Взаимодействие и доп. информация: Письменный переводчик китайского Проходила те…" at bounding box center [492, 211] width 848 height 97
copy h6 "Рус-кит, метал, 8,5"
drag, startPoint x: 418, startPoint y: 191, endPoint x: 525, endPoint y: 194, distance: 106.7
click at [525, 194] on div "Взаимодействие и доп. информация: Письменный переводчик китайского Проходила те…" at bounding box center [492, 211] width 848 height 97
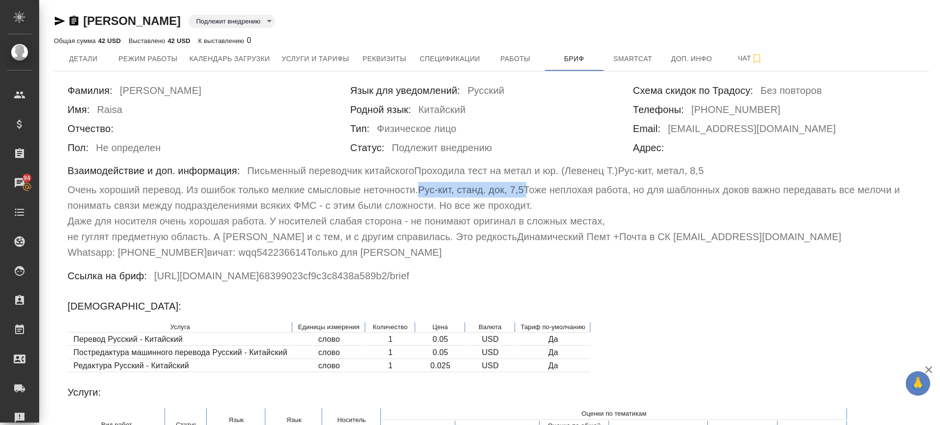
copy h6 "Рус-кит, станд. док, 7,5"
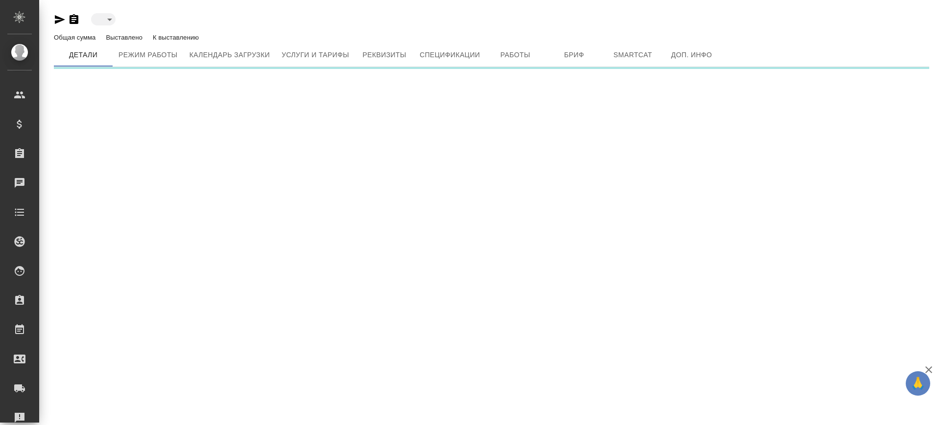
type input "reserved"
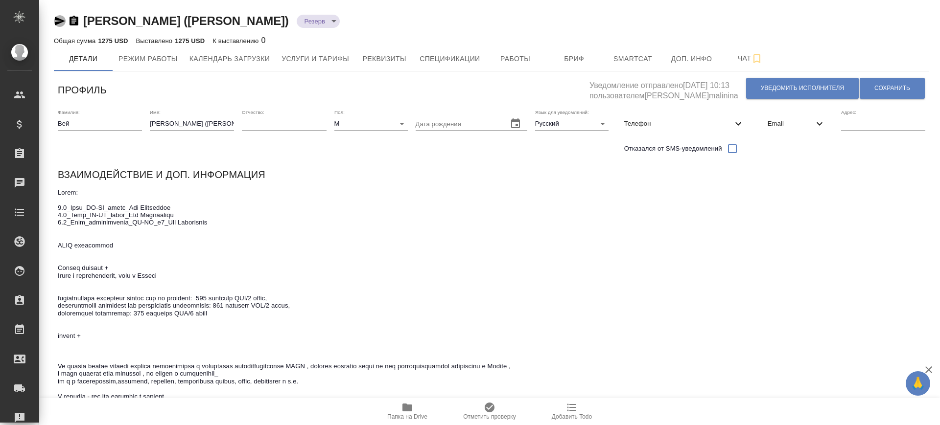
click at [62, 18] on icon "button" at bounding box center [60, 21] width 12 height 12
drag, startPoint x: 75, startPoint y: 19, endPoint x: 81, endPoint y: 23, distance: 7.1
click at [76, 20] on icon "button" at bounding box center [74, 21] width 12 height 12
drag, startPoint x: 59, startPoint y: 208, endPoint x: 239, endPoint y: 228, distance: 181.6
click at [239, 228] on textarea at bounding box center [491, 306] width 867 height 234
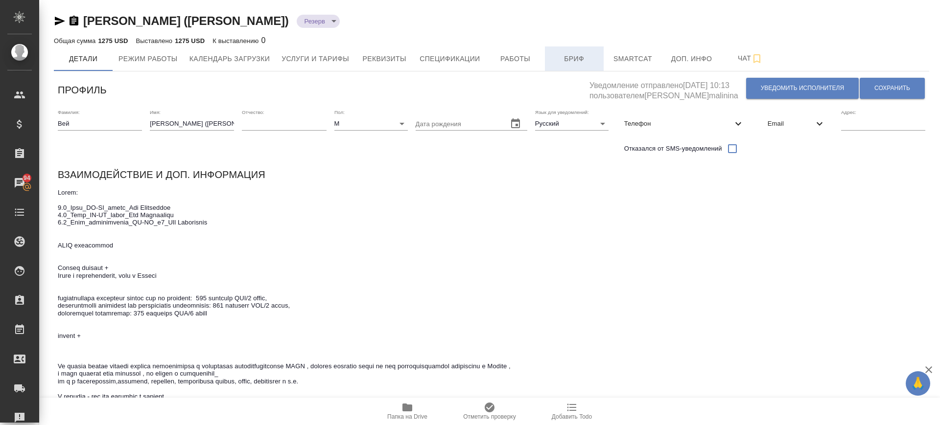
click at [577, 57] on span "Бриф" at bounding box center [574, 59] width 47 height 12
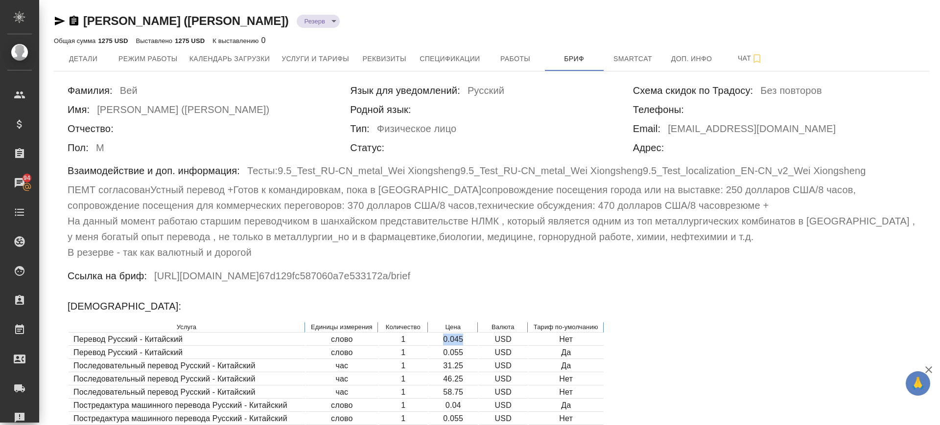
drag, startPoint x: 444, startPoint y: 341, endPoint x: 475, endPoint y: 338, distance: 31.0
click at [475, 338] on td "0.045" at bounding box center [453, 340] width 49 height 12
copy td "0.045"
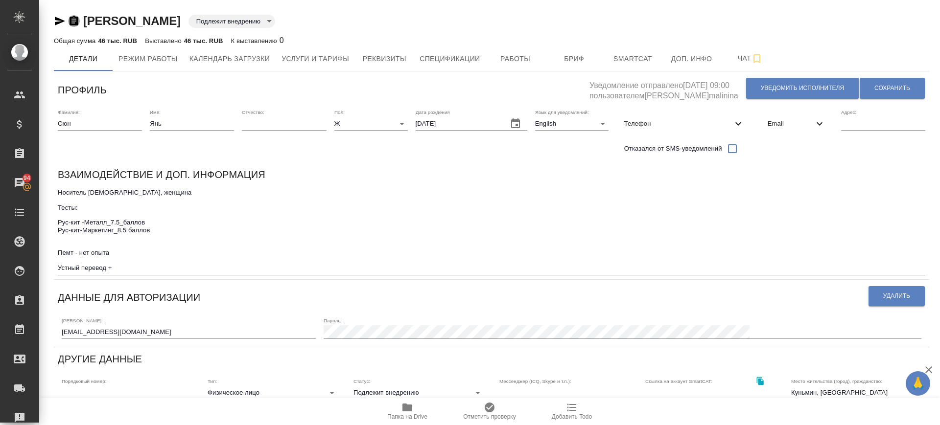
click at [71, 20] on icon "button" at bounding box center [73, 21] width 9 height 10
drag, startPoint x: 59, startPoint y: 220, endPoint x: 195, endPoint y: 233, distance: 136.3
click at [195, 233] on textarea "Носитель [DEMOGRAPHIC_DATA], женщина Тесты: Рус-кит -Металл_7.5_баллов Рус-кит-…" at bounding box center [491, 230] width 867 height 83
click at [570, 54] on span "Бриф" at bounding box center [574, 59] width 47 height 12
